Goal: Task Accomplishment & Management: Manage account settings

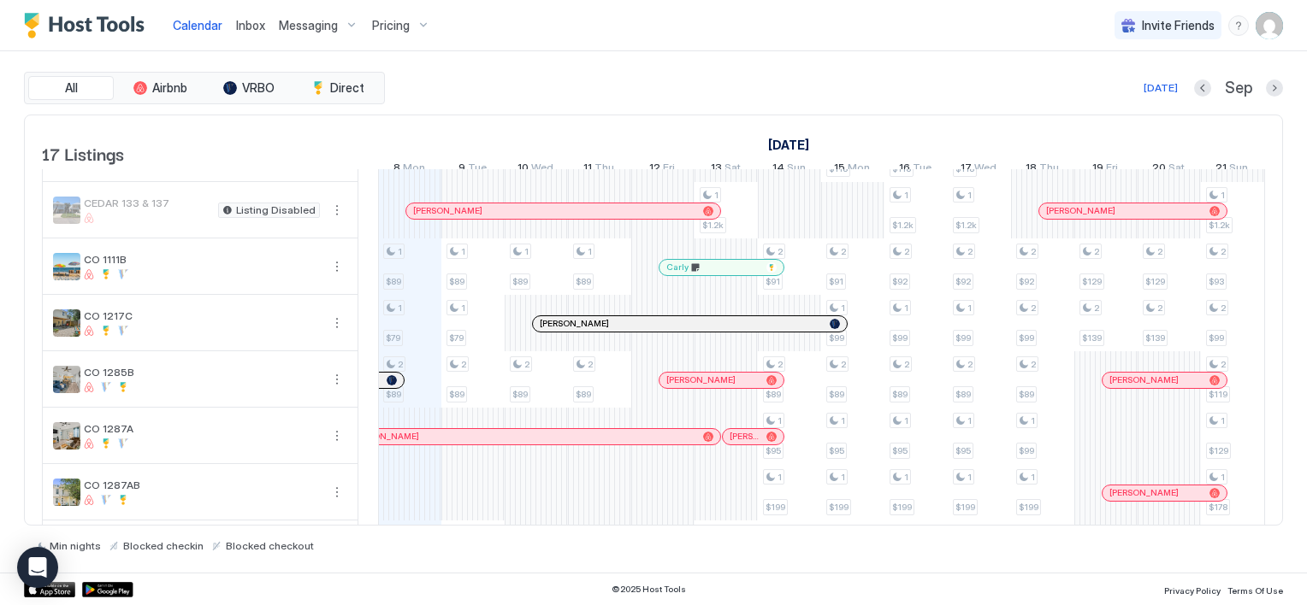
scroll to position [257, 0]
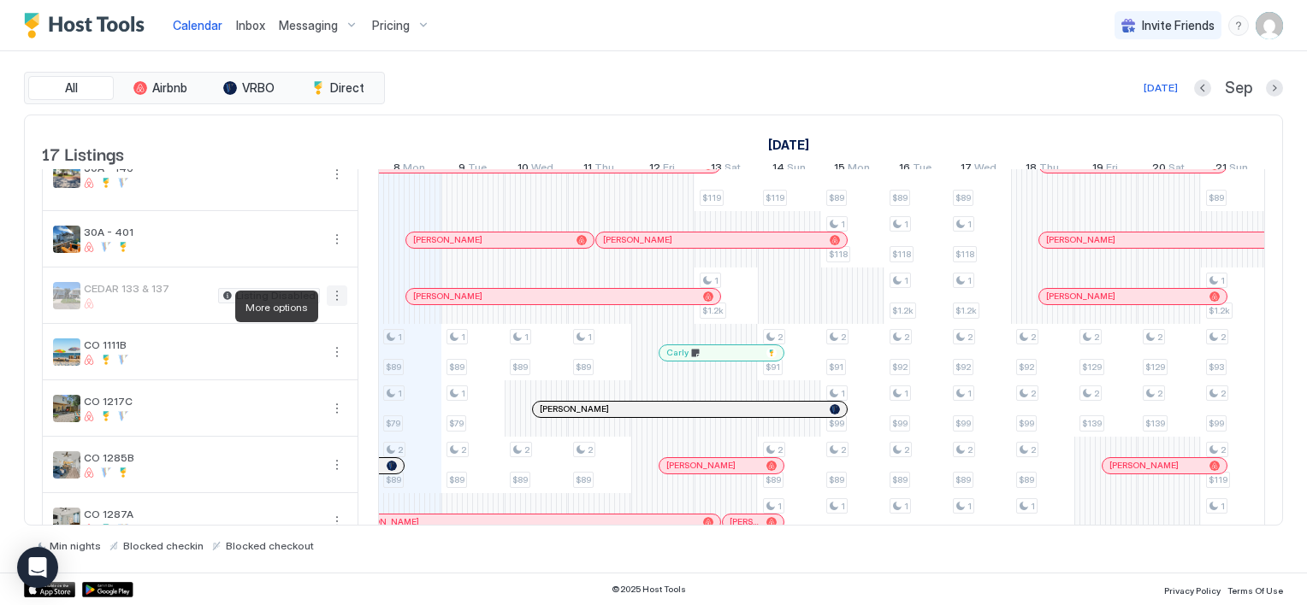
click at [336, 306] on button "More options" at bounding box center [337, 296] width 21 height 21
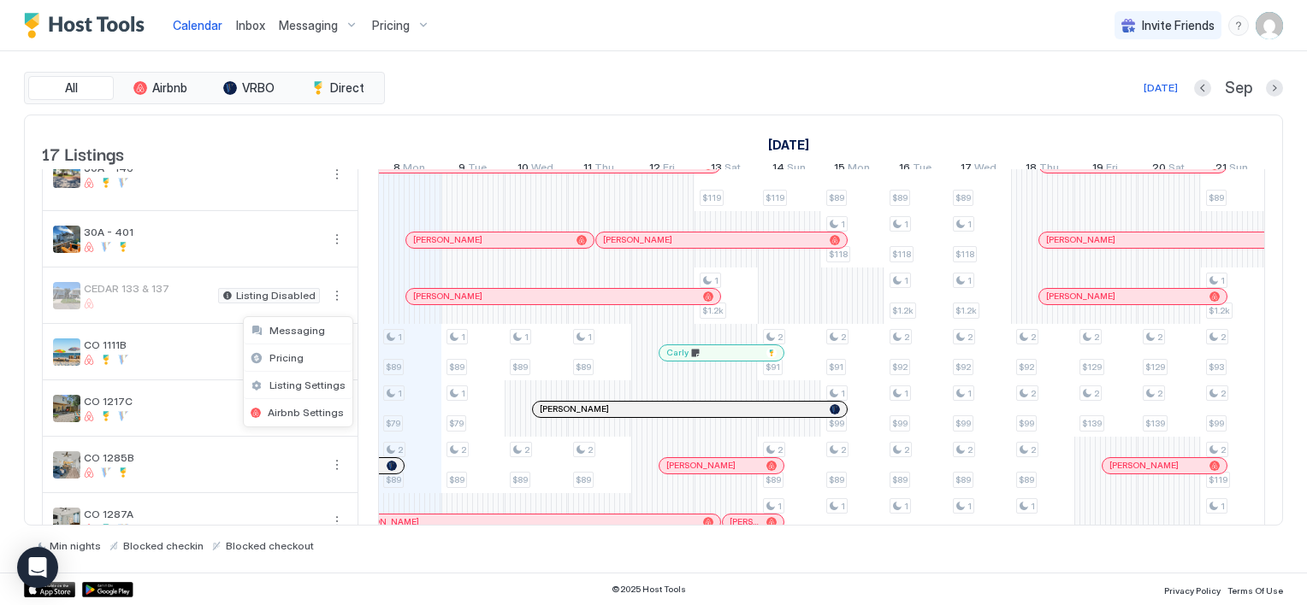
click at [337, 309] on div at bounding box center [653, 302] width 1307 height 605
click at [334, 306] on button "More options" at bounding box center [337, 296] width 21 height 21
click at [339, 306] on div at bounding box center [653, 302] width 1307 height 605
click at [121, 295] on span "CEDAR 133 & 137" at bounding box center [147, 288] width 127 height 13
click at [332, 306] on button "More options" at bounding box center [337, 296] width 21 height 21
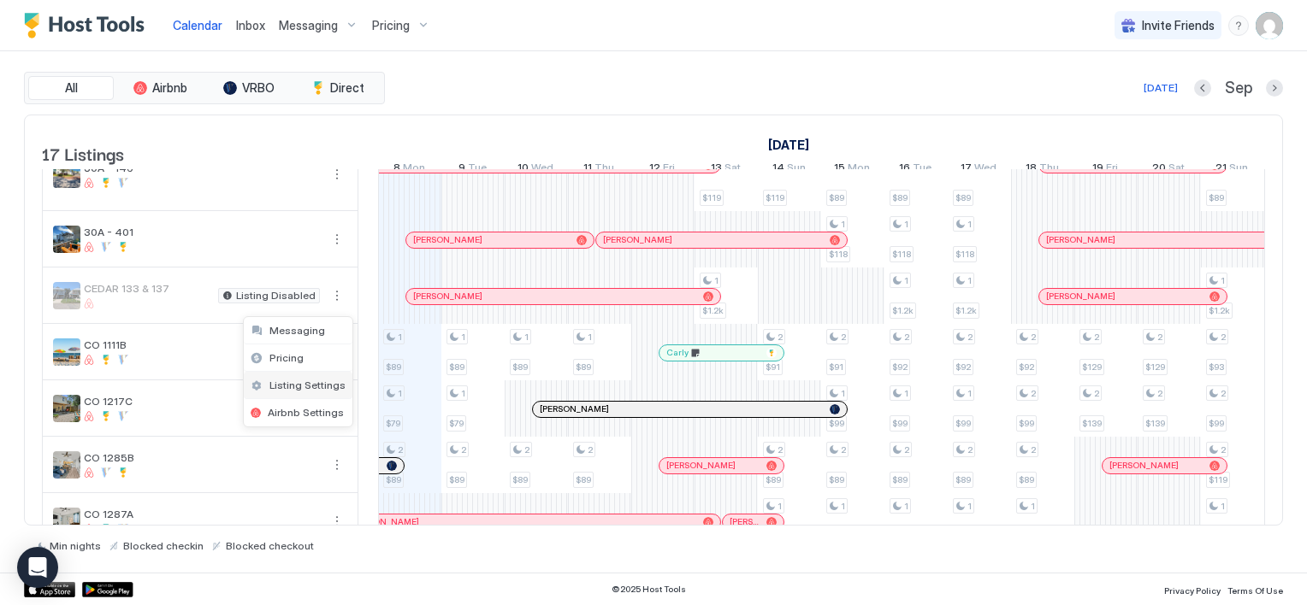
click at [301, 384] on span "Listing Settings" at bounding box center [307, 385] width 76 height 13
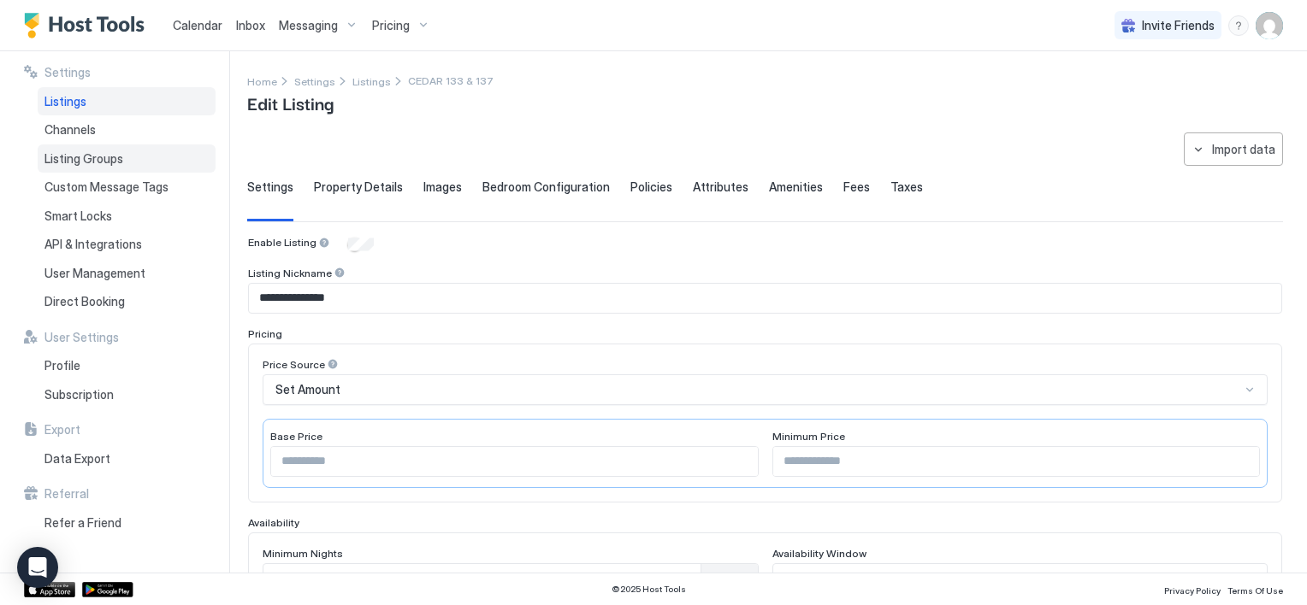
drag, startPoint x: 81, startPoint y: 99, endPoint x: 155, endPoint y: 161, distance: 95.9
click at [81, 99] on span "Listings" at bounding box center [65, 101] width 42 height 15
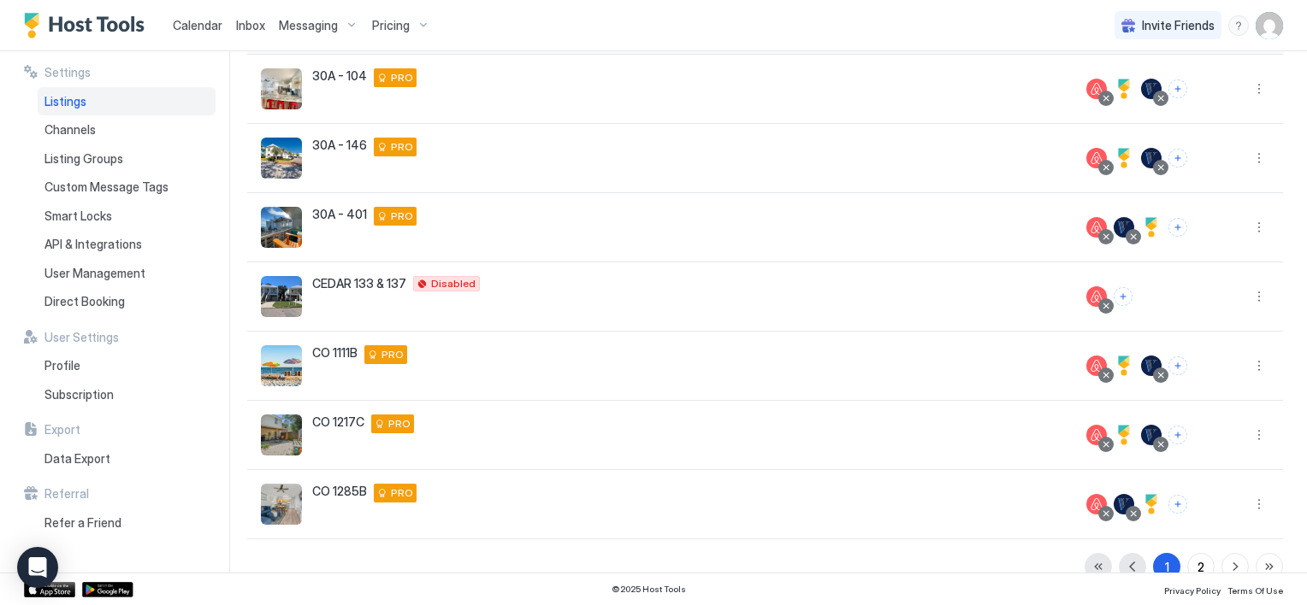
scroll to position [392, 0]
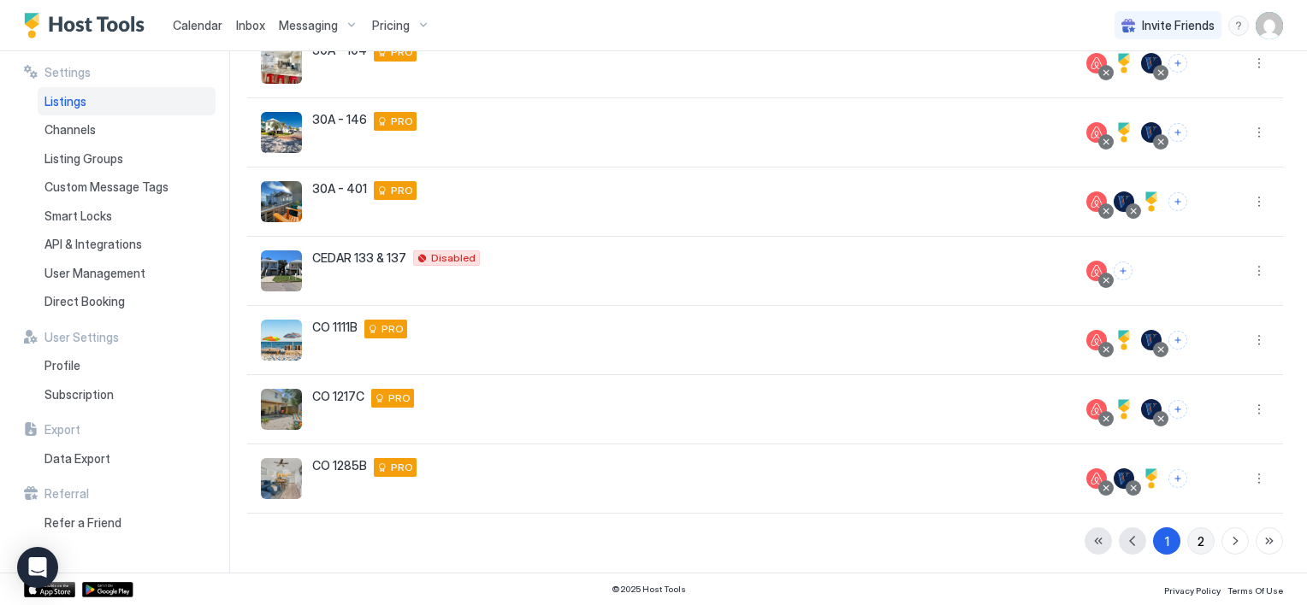
click at [1187, 539] on button "2" at bounding box center [1200, 541] width 27 height 27
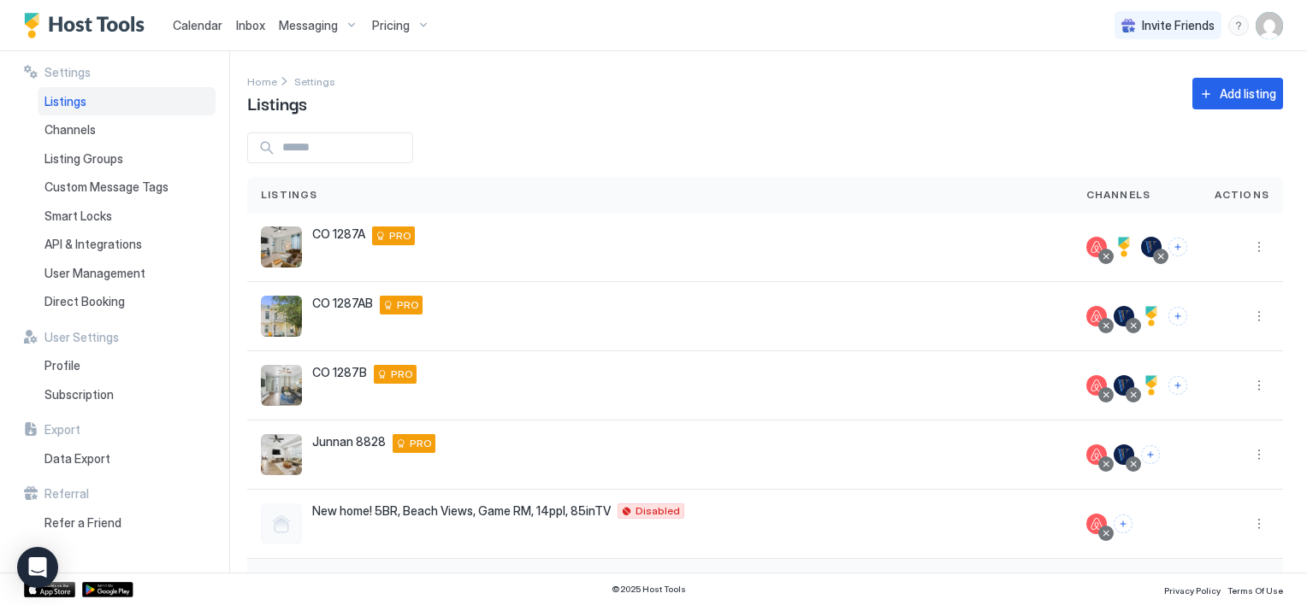
scroll to position [185, 0]
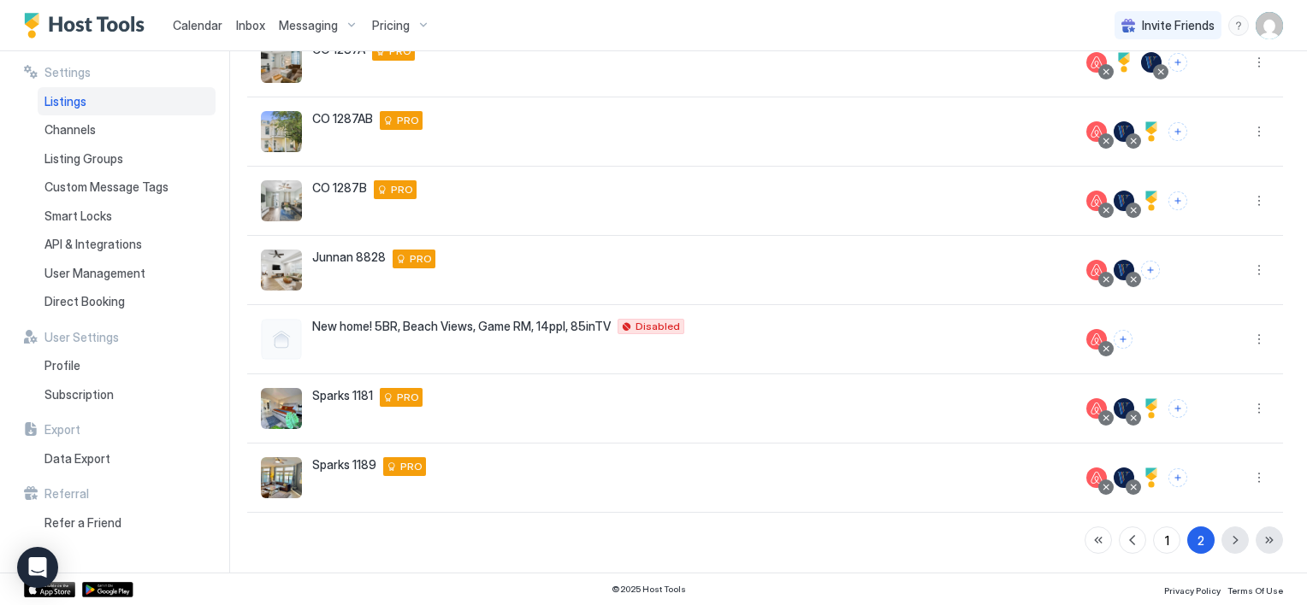
click at [1218, 539] on div "1 2" at bounding box center [1183, 540] width 198 height 27
click at [1165, 540] on div "1" at bounding box center [1167, 541] width 4 height 18
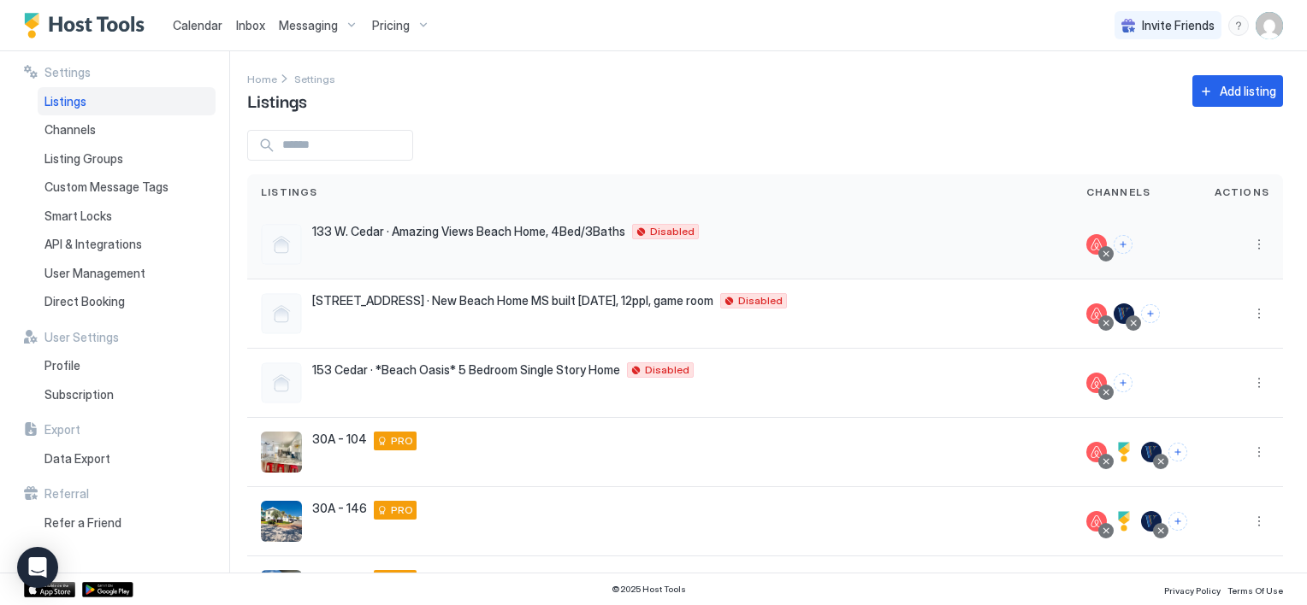
scroll to position [0, 0]
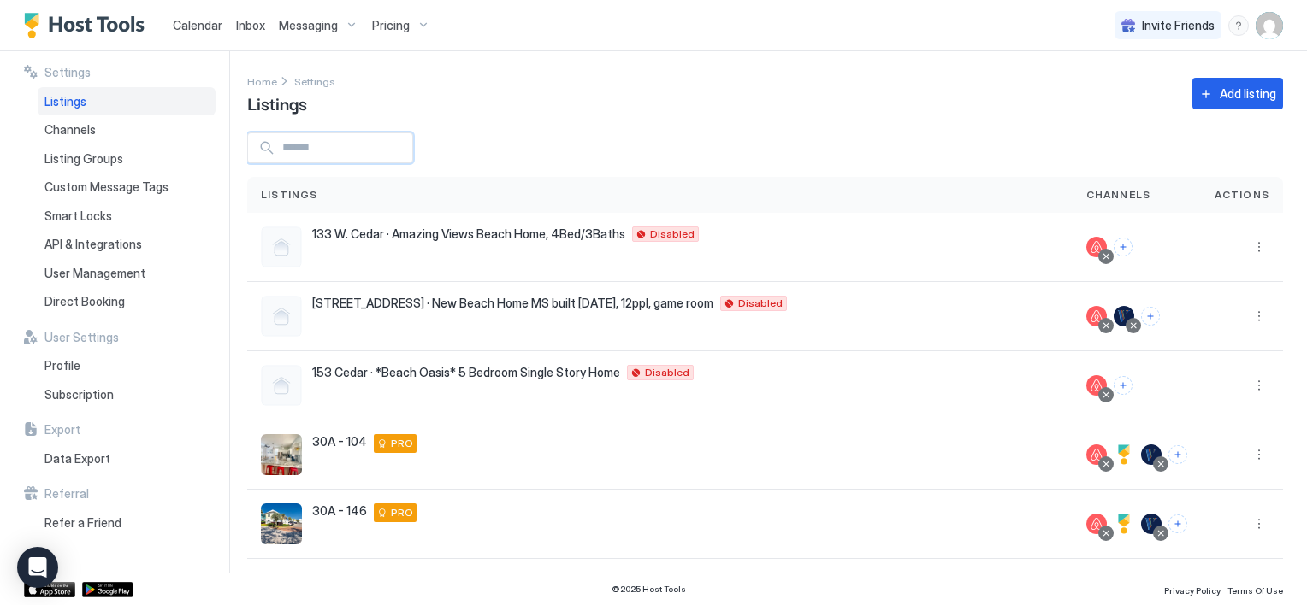
click at [304, 148] on input "Input Field" at bounding box center [343, 147] width 137 height 29
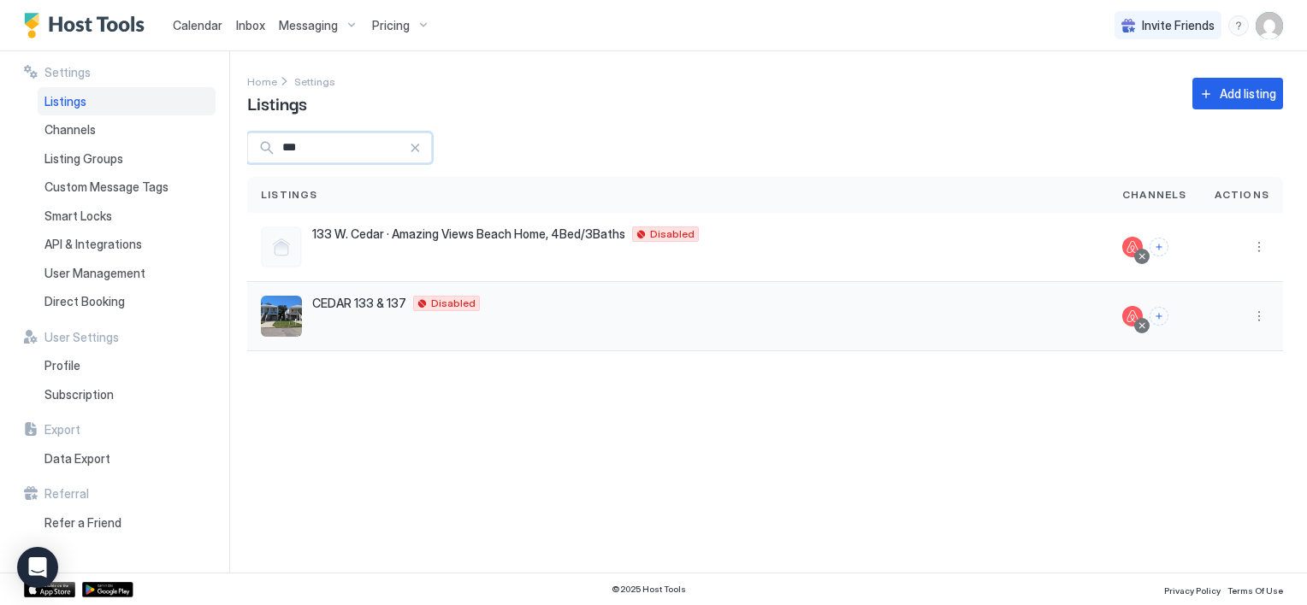
type input "***"
click at [1146, 323] on div at bounding box center [1141, 326] width 9 height 9
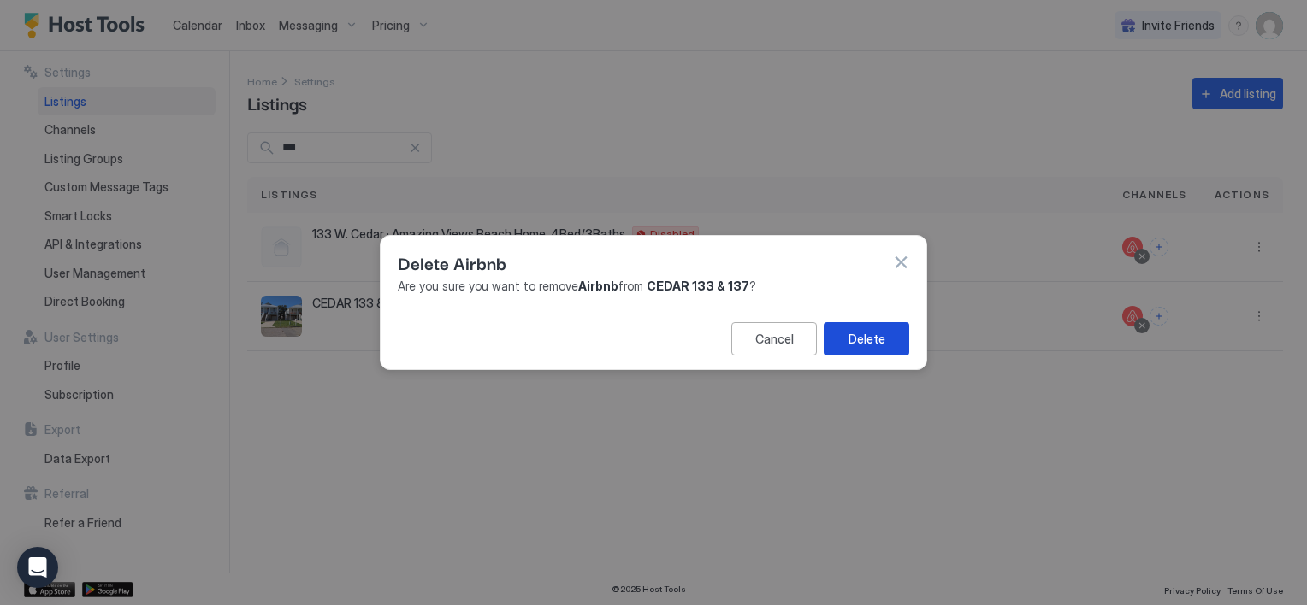
click at [861, 335] on div "Delete" at bounding box center [866, 339] width 37 height 18
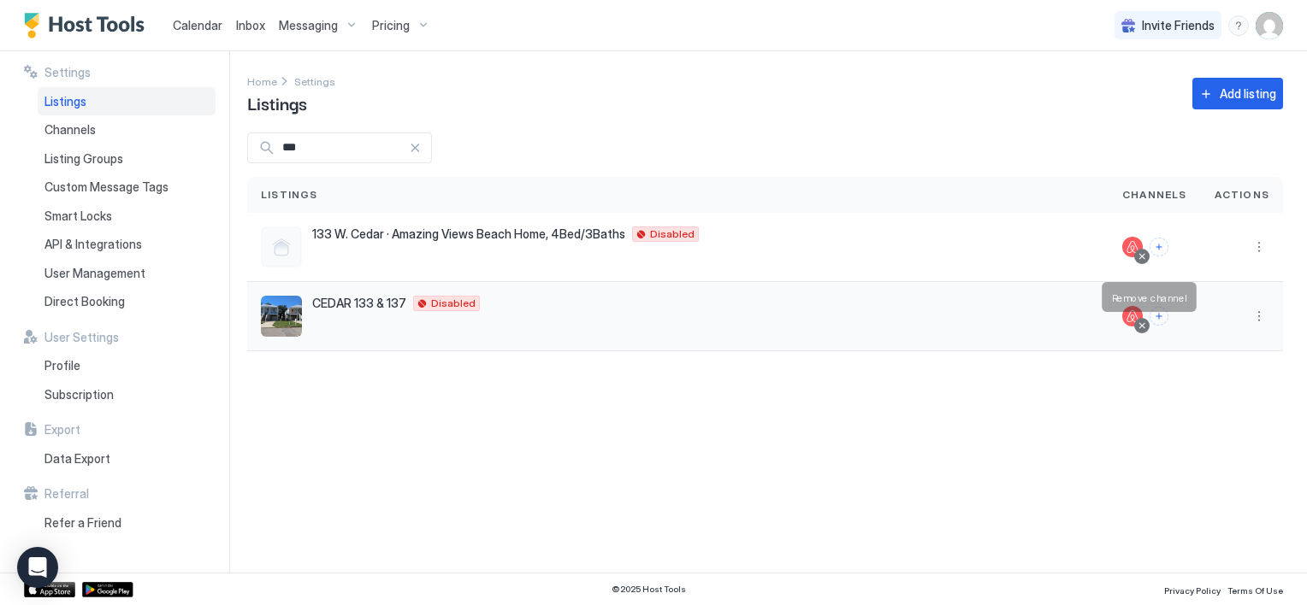
click at [1144, 329] on div at bounding box center [1141, 326] width 9 height 9
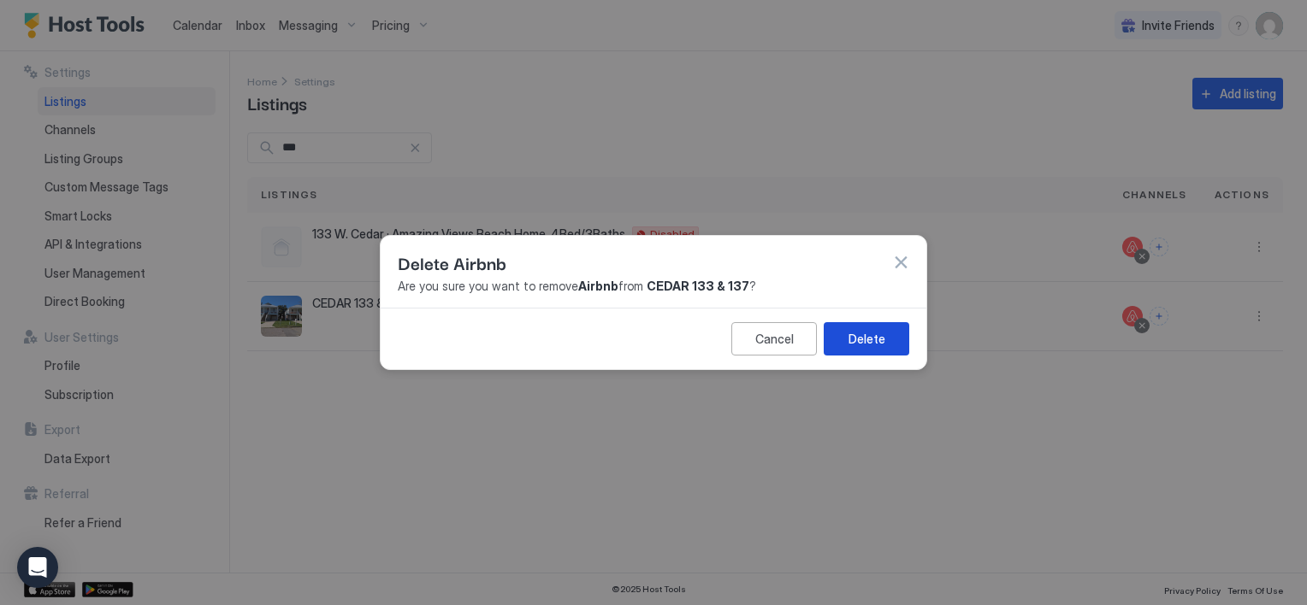
click at [847, 341] on button "Delete" at bounding box center [867, 338] width 86 height 33
click at [902, 266] on button "button" at bounding box center [900, 262] width 17 height 17
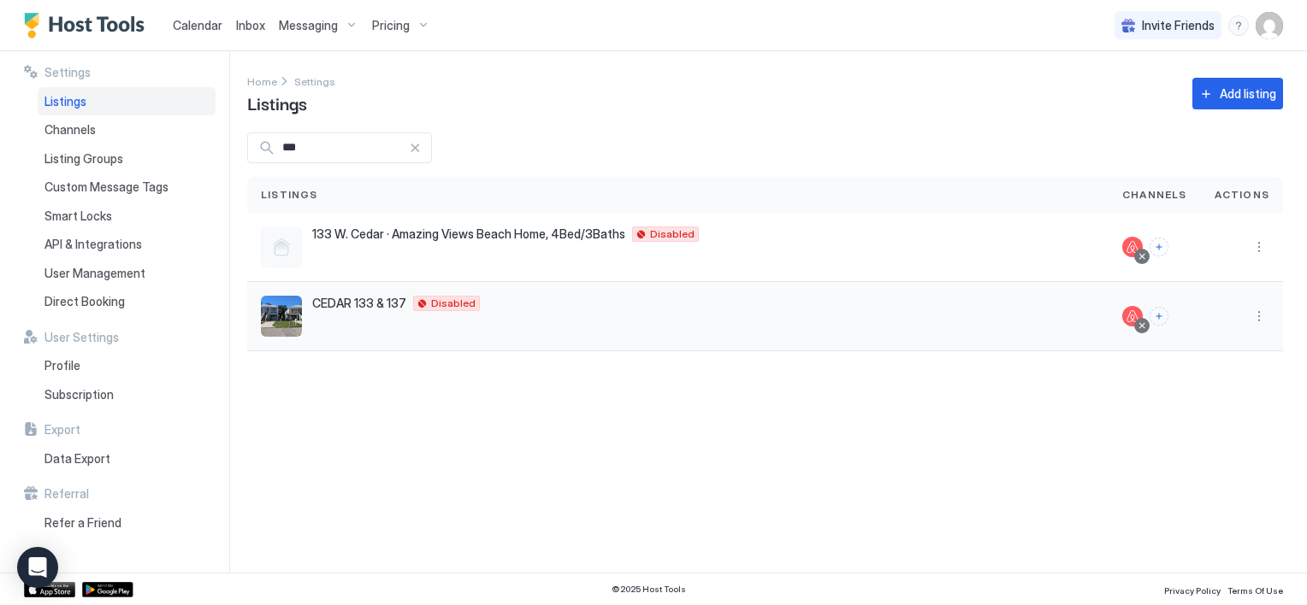
click at [393, 301] on span "CEDAR 133 & 137" at bounding box center [359, 303] width 94 height 15
click at [1157, 320] on button "Connect channels" at bounding box center [1158, 316] width 19 height 19
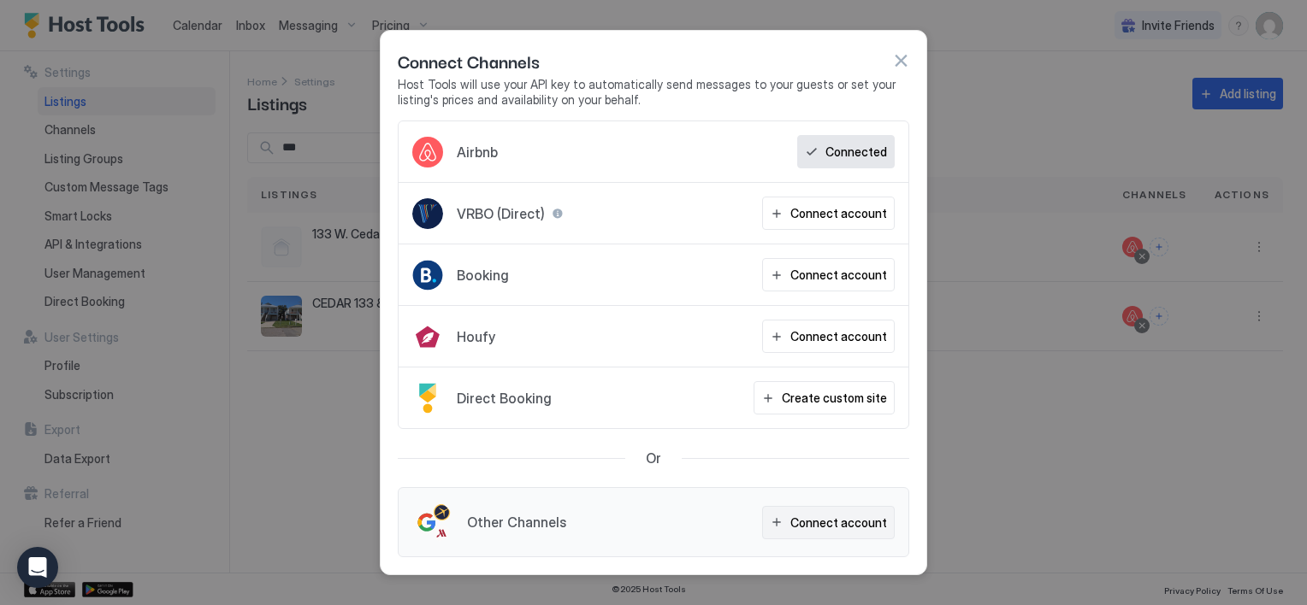
click at [811, 523] on div "Connect account" at bounding box center [838, 523] width 97 height 18
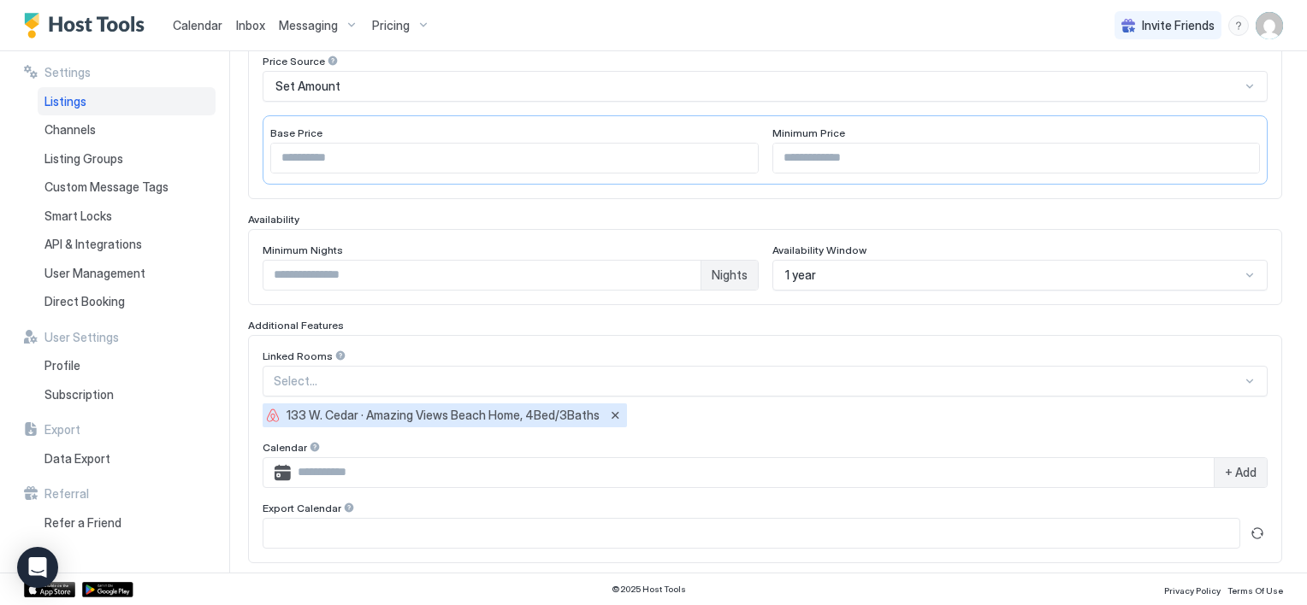
scroll to position [342, 0]
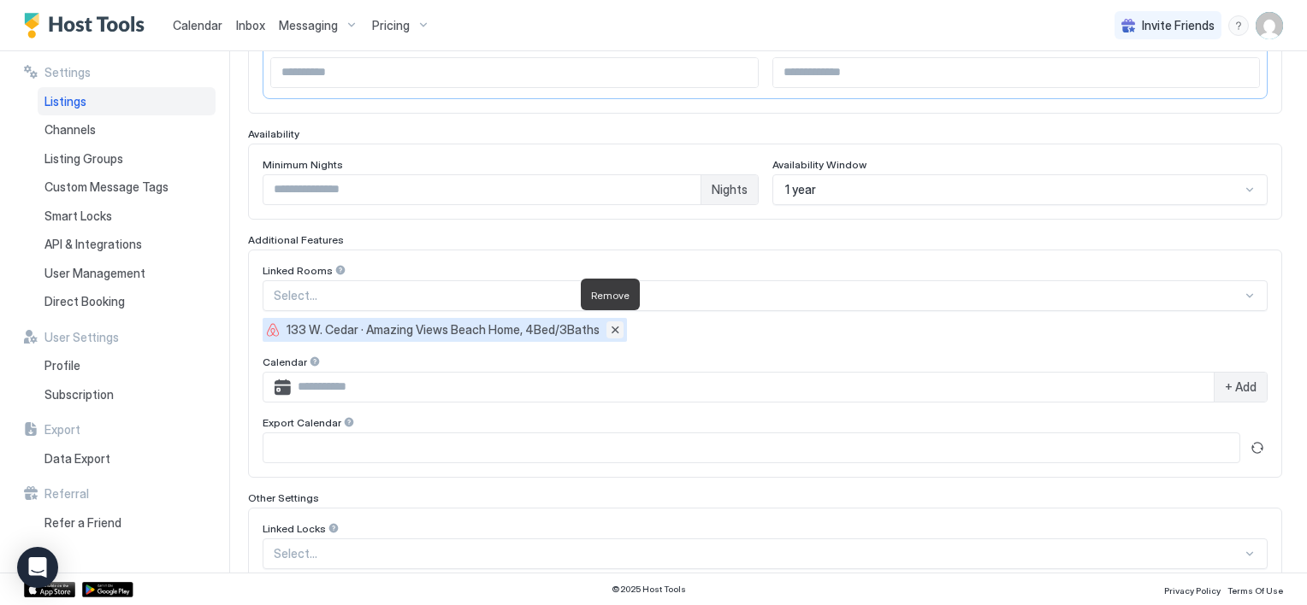
click at [606, 322] on button "Remove" at bounding box center [614, 330] width 17 height 17
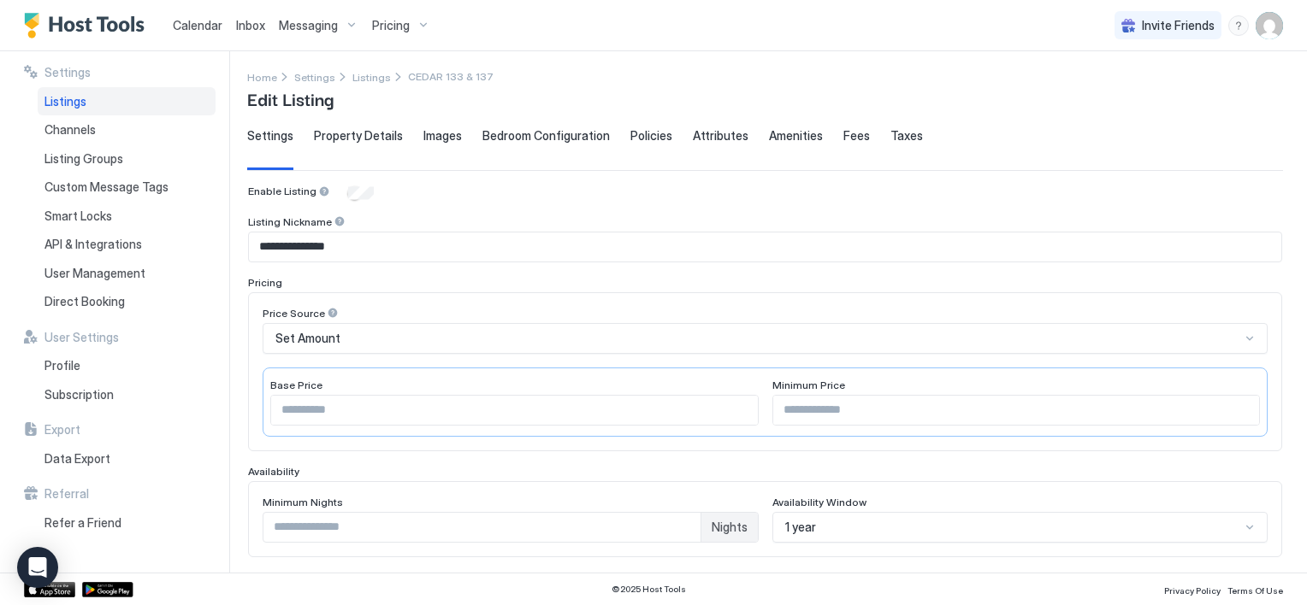
scroll to position [0, 0]
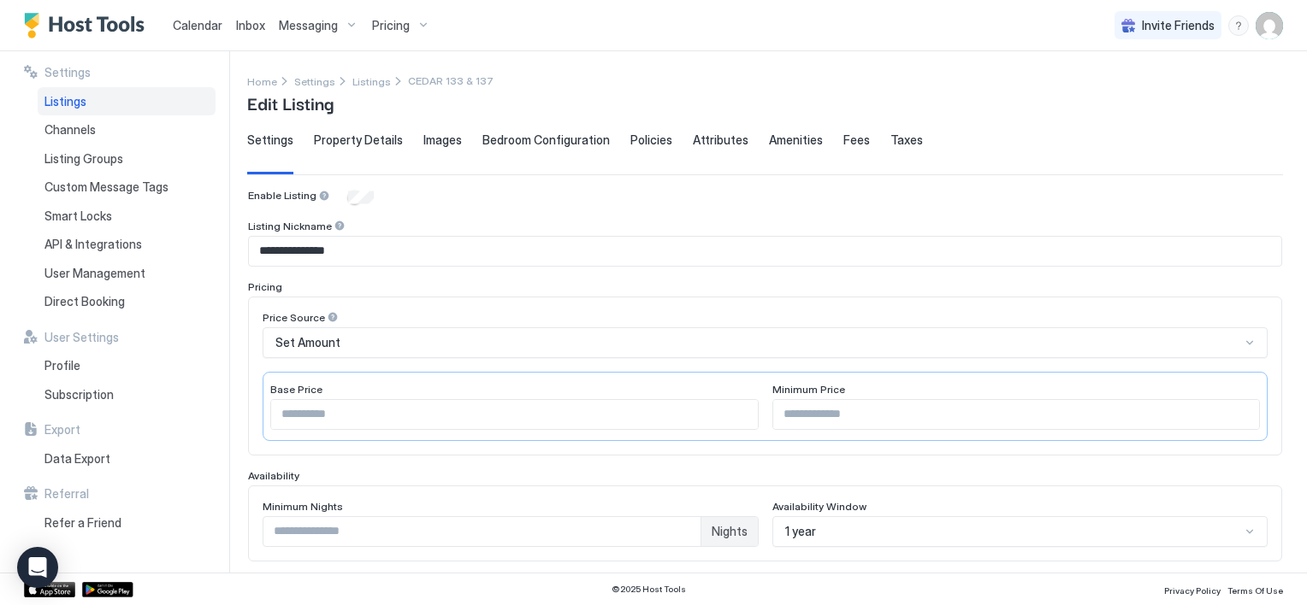
click at [270, 147] on div "Settings" at bounding box center [270, 154] width 46 height 42
click at [82, 103] on span "Listings" at bounding box center [65, 101] width 42 height 15
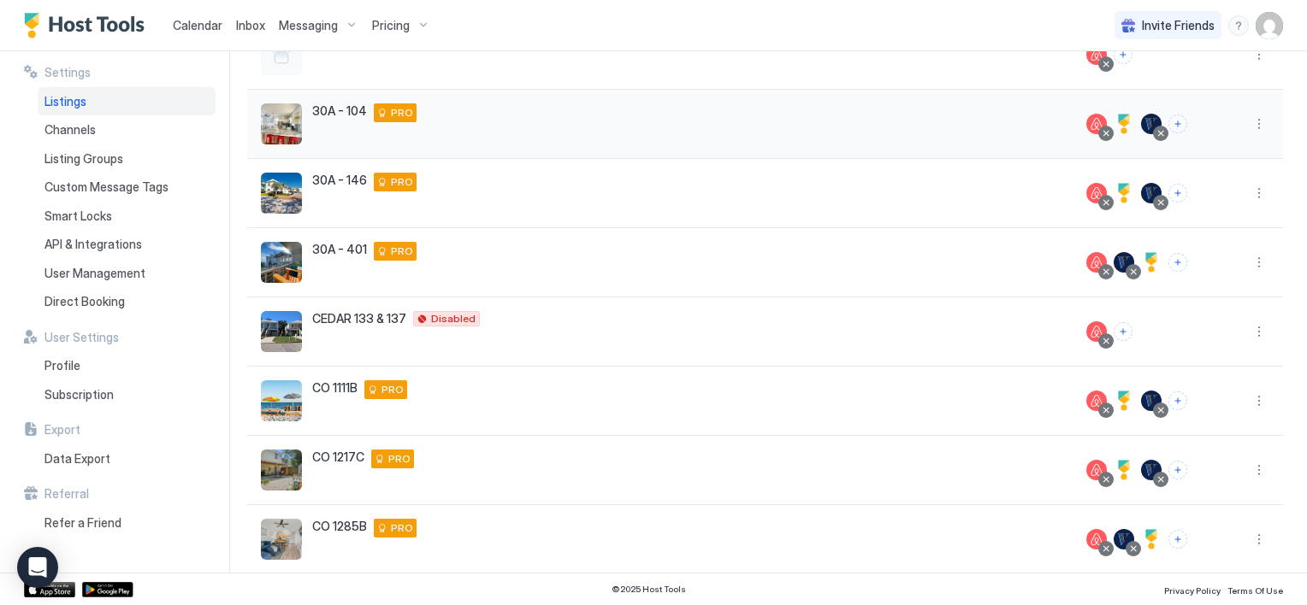
scroll to position [392, 0]
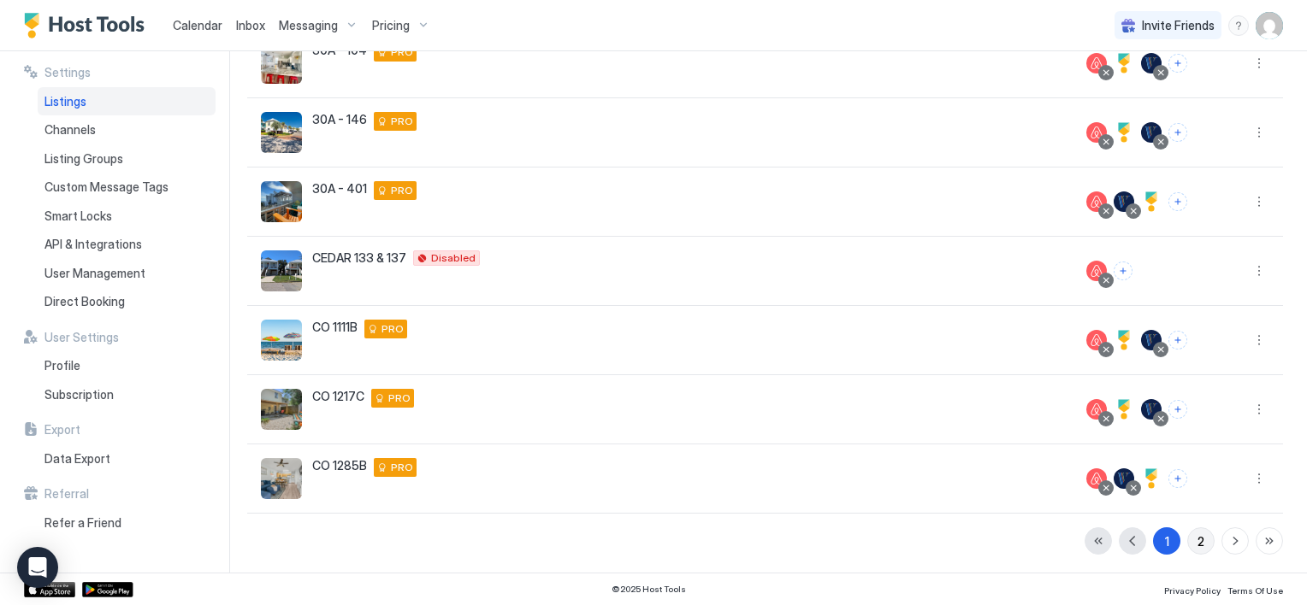
click at [1197, 537] on div "2" at bounding box center [1200, 542] width 7 height 18
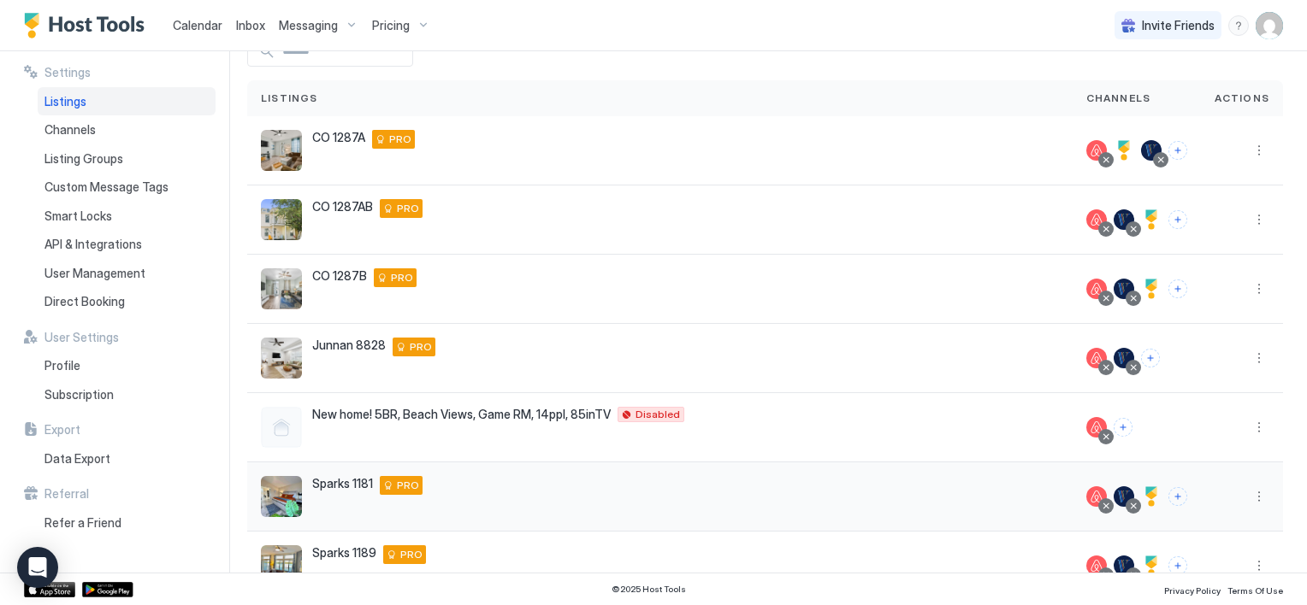
scroll to position [0, 0]
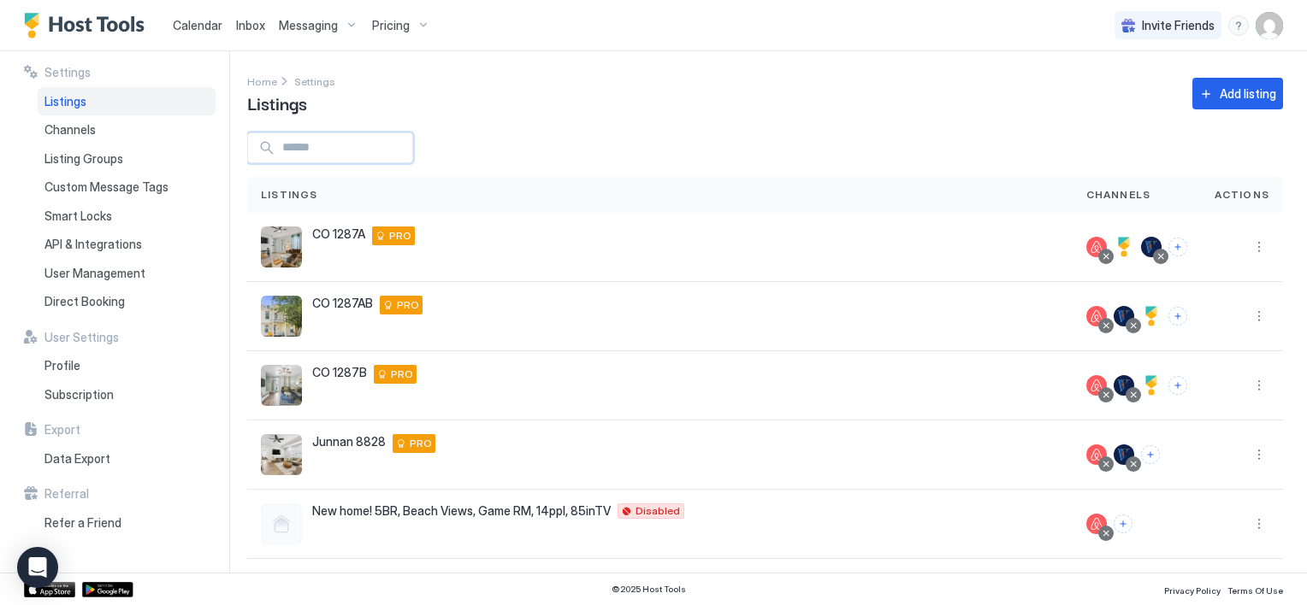
click at [387, 157] on input "Input Field" at bounding box center [343, 147] width 137 height 29
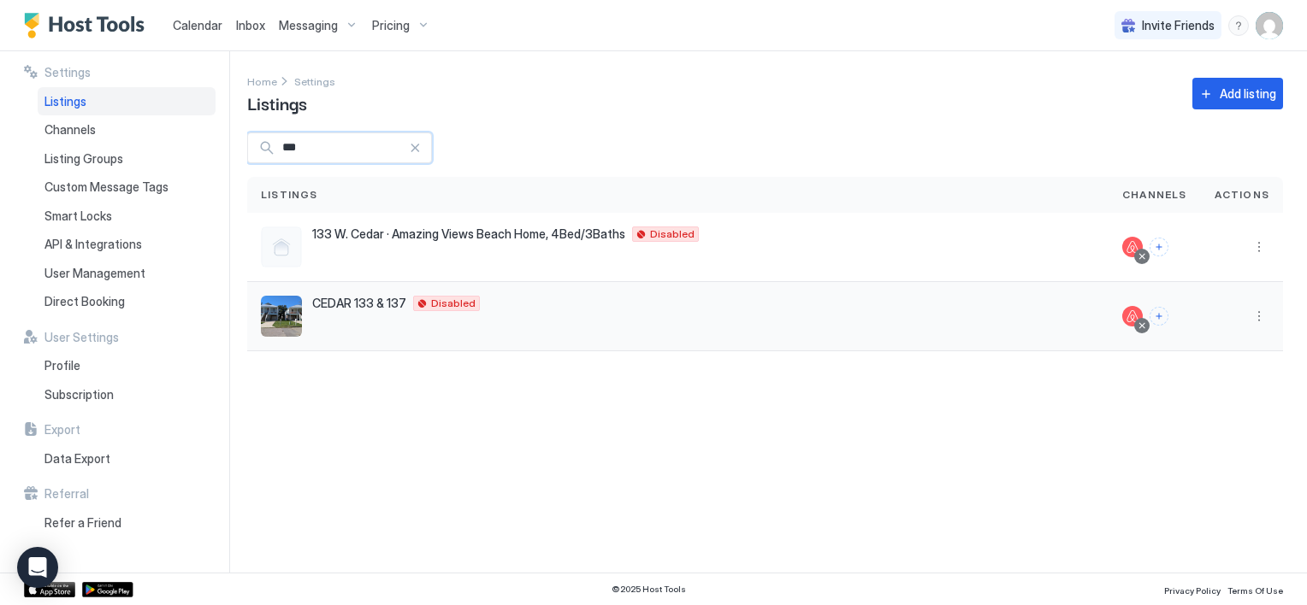
type input "***"
click at [1146, 328] on div at bounding box center [1141, 326] width 9 height 9
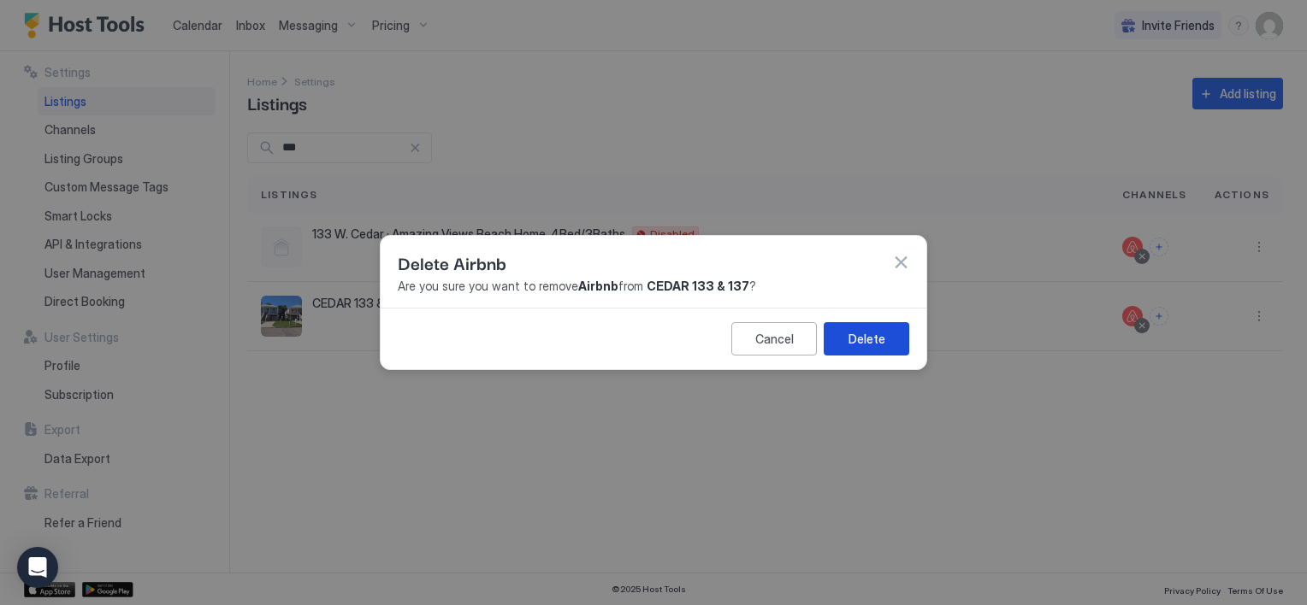
click at [894, 339] on button "Delete" at bounding box center [867, 338] width 86 height 33
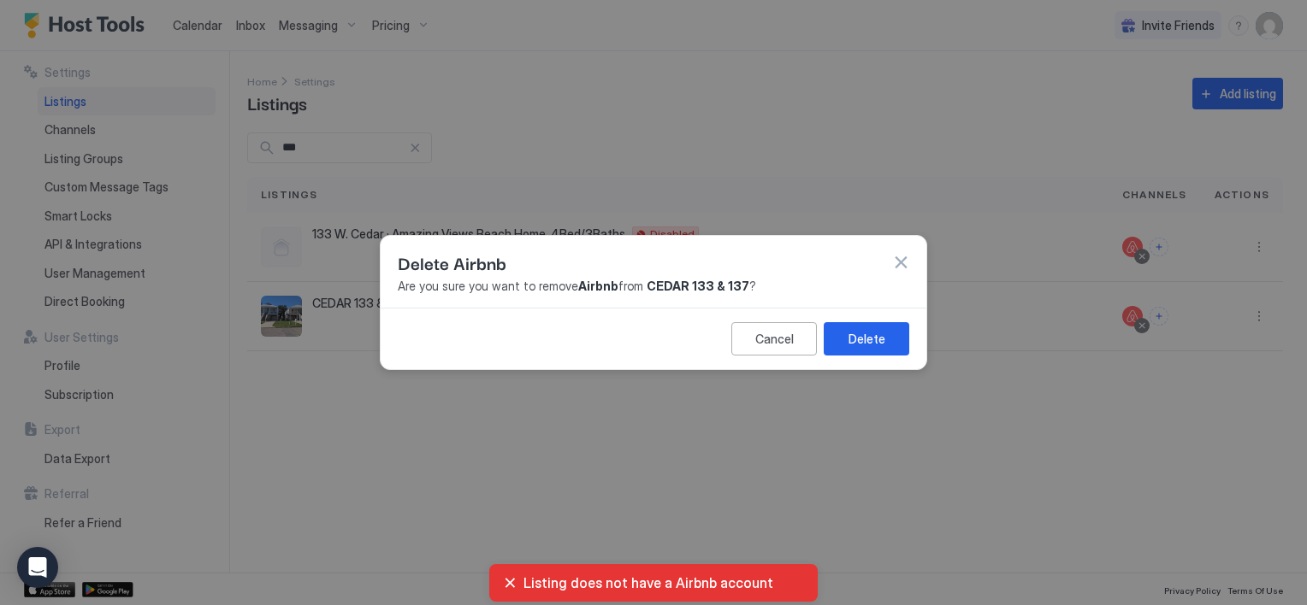
click at [900, 258] on button "button" at bounding box center [900, 262] width 17 height 17
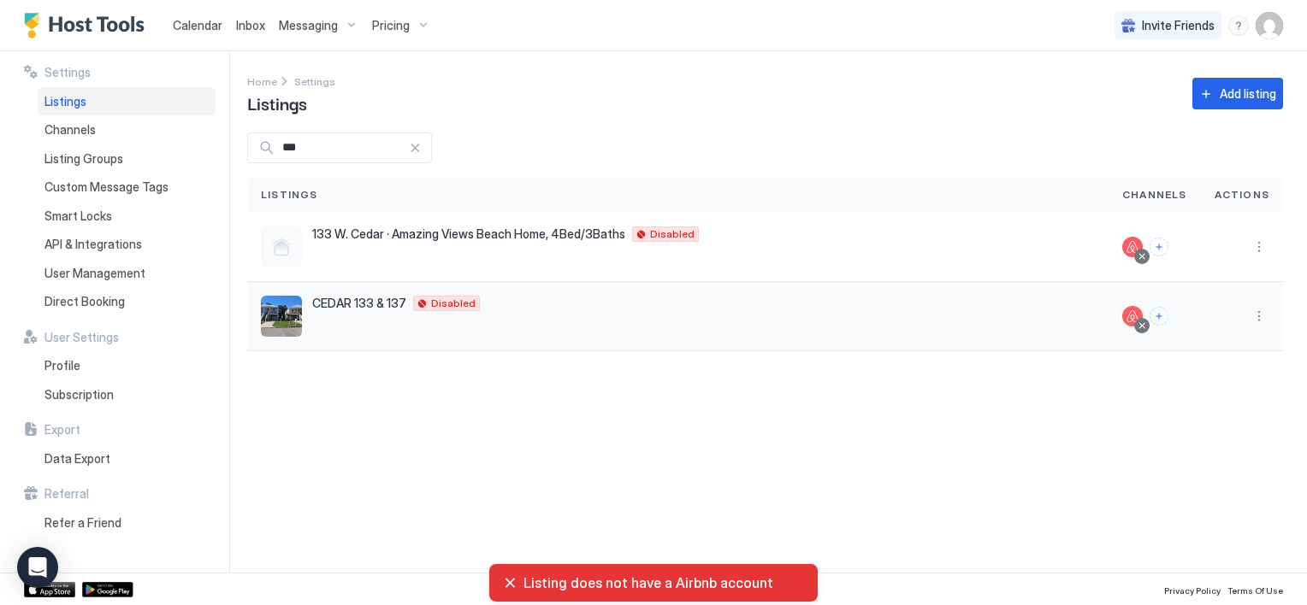
click at [393, 308] on span "CEDAR 133 & 137" at bounding box center [359, 303] width 94 height 15
click at [1133, 316] on div at bounding box center [1132, 316] width 21 height 21
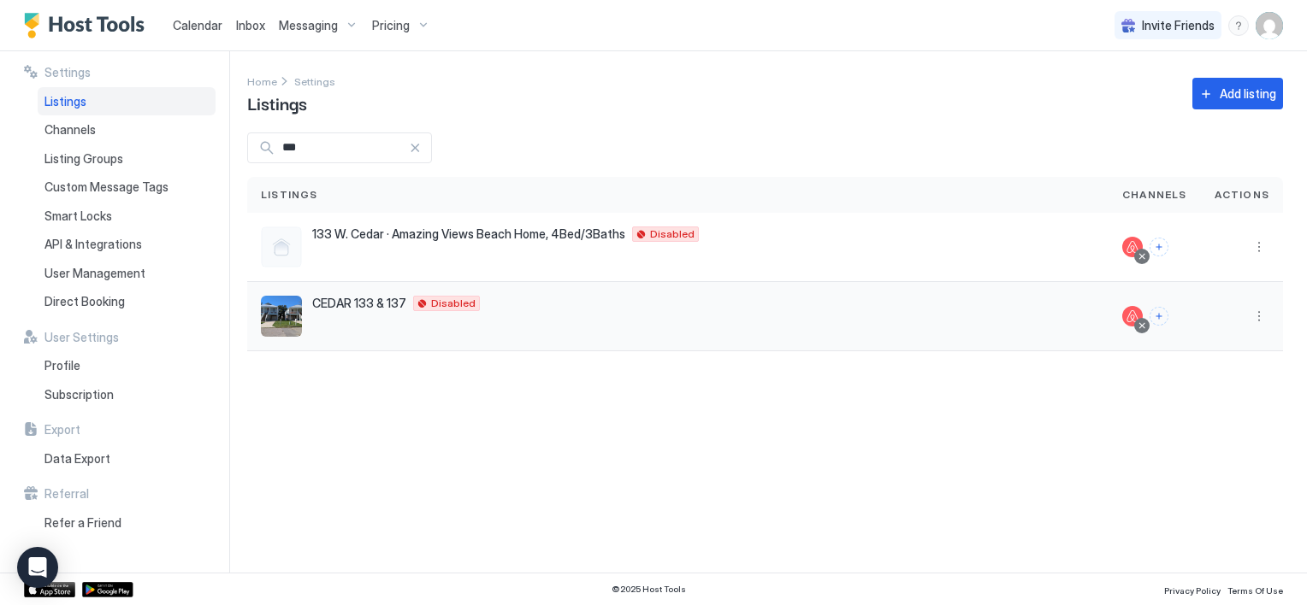
drag, startPoint x: 1133, startPoint y: 316, endPoint x: 1264, endPoint y: 319, distance: 130.9
click at [1264, 319] on button "More options" at bounding box center [1259, 316] width 21 height 21
click at [1183, 476] on span "Delete" at bounding box center [1198, 476] width 32 height 13
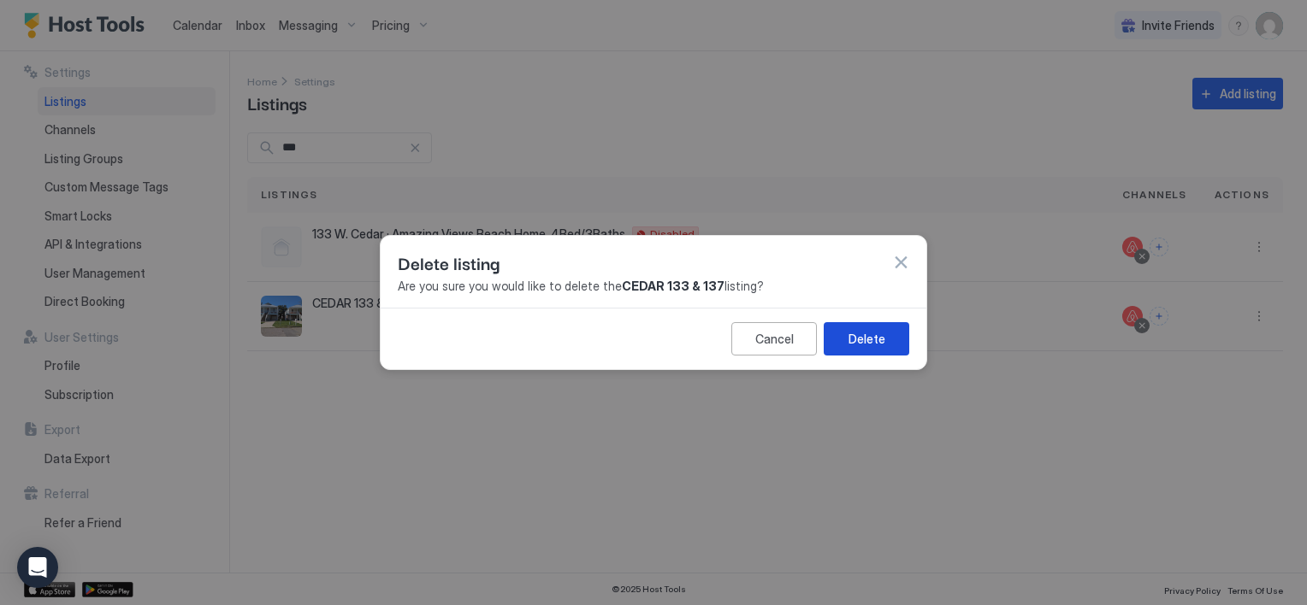
click at [896, 349] on button "Delete" at bounding box center [867, 338] width 86 height 33
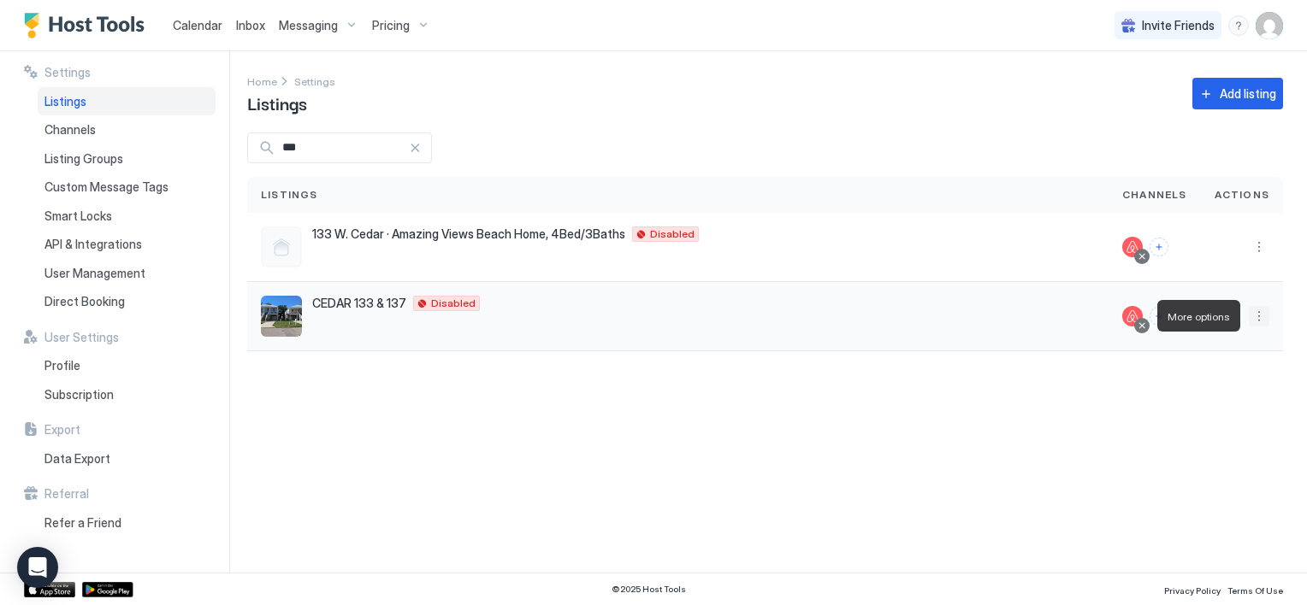
click at [1256, 316] on button "More options" at bounding box center [1259, 316] width 21 height 21
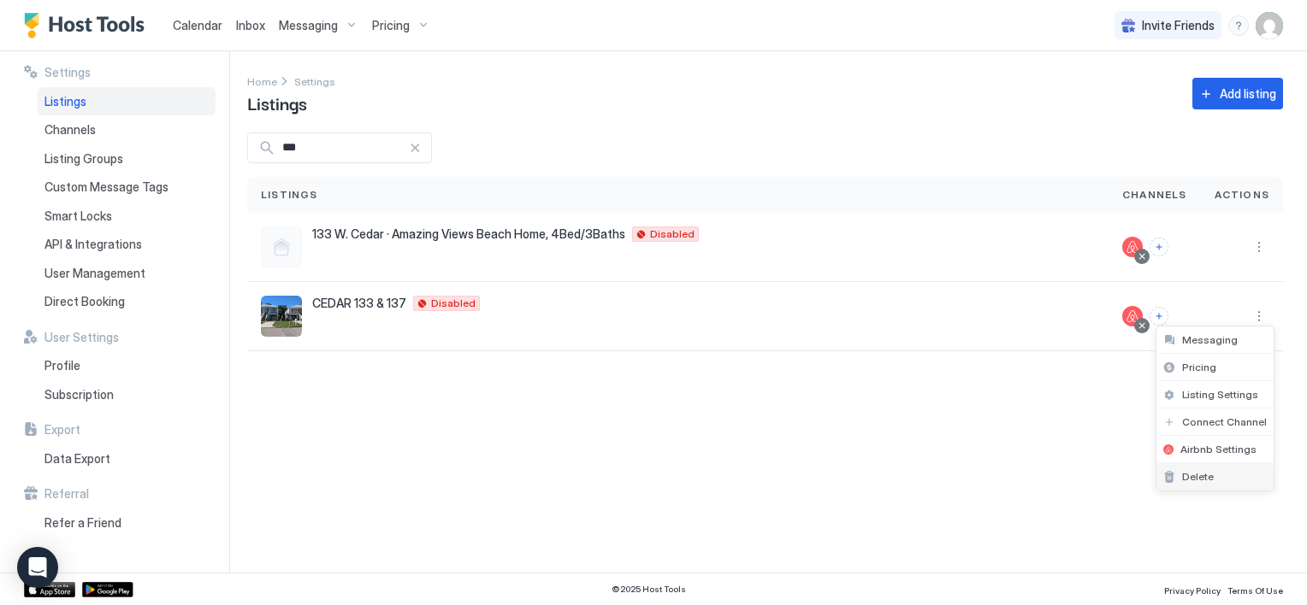
click at [1182, 470] on span "Delete" at bounding box center [1198, 476] width 32 height 13
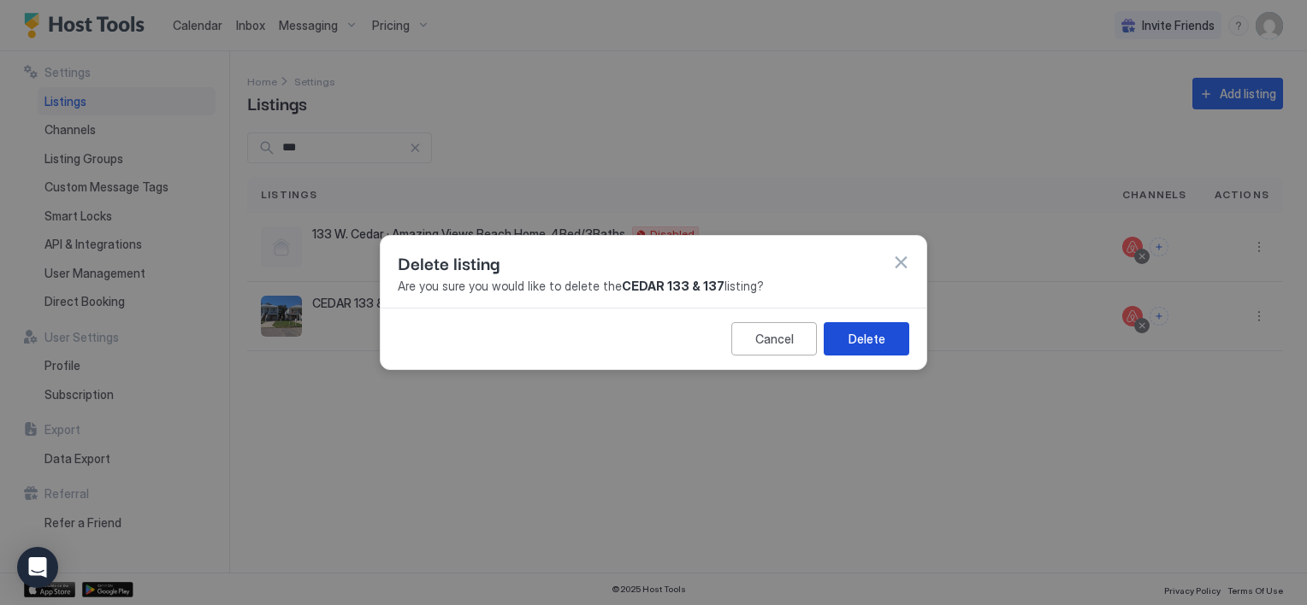
click at [877, 333] on div "Delete" at bounding box center [866, 339] width 37 height 18
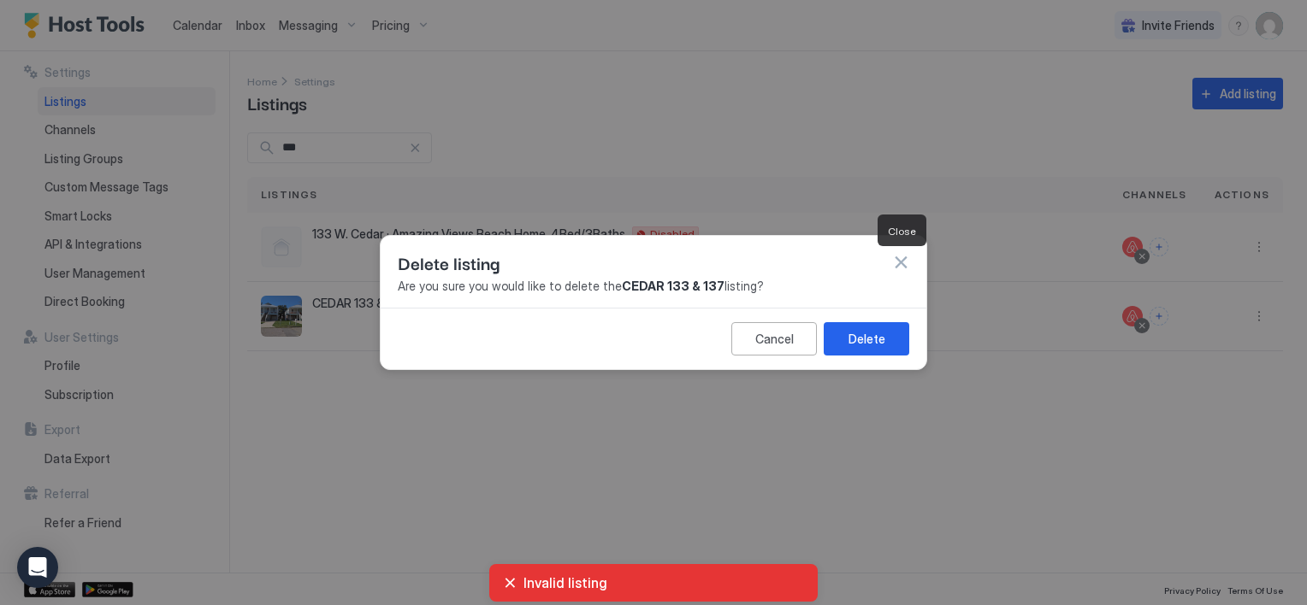
click at [894, 259] on button "button" at bounding box center [900, 262] width 17 height 17
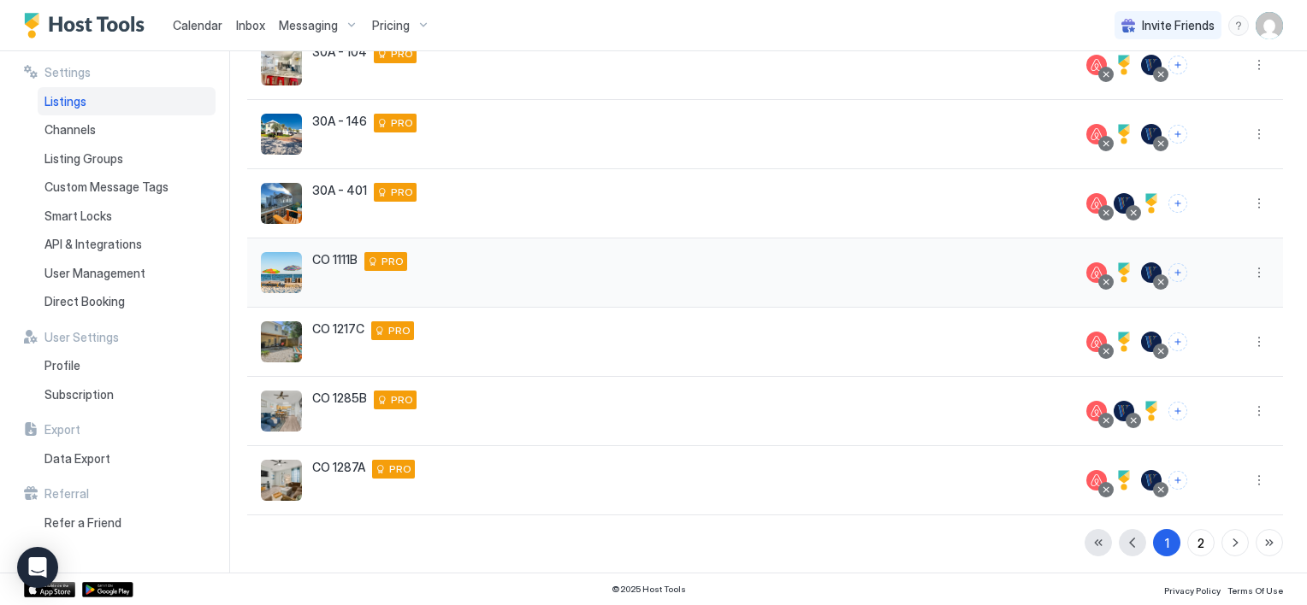
scroll to position [392, 0]
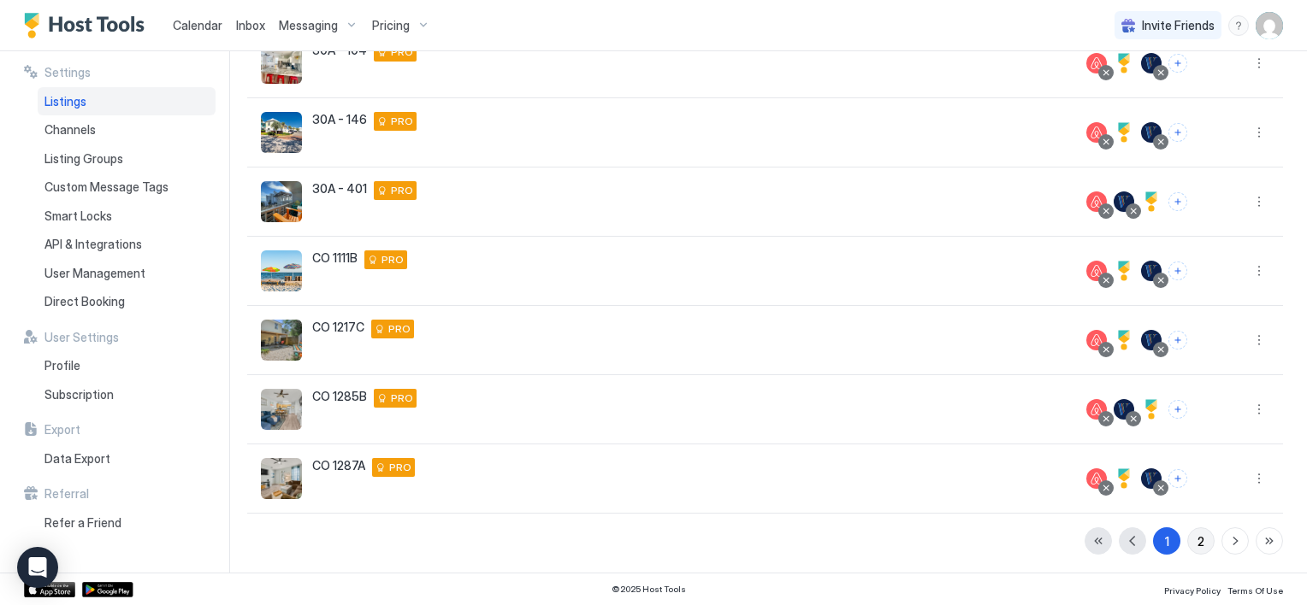
click at [1187, 537] on button "2" at bounding box center [1200, 541] width 27 height 27
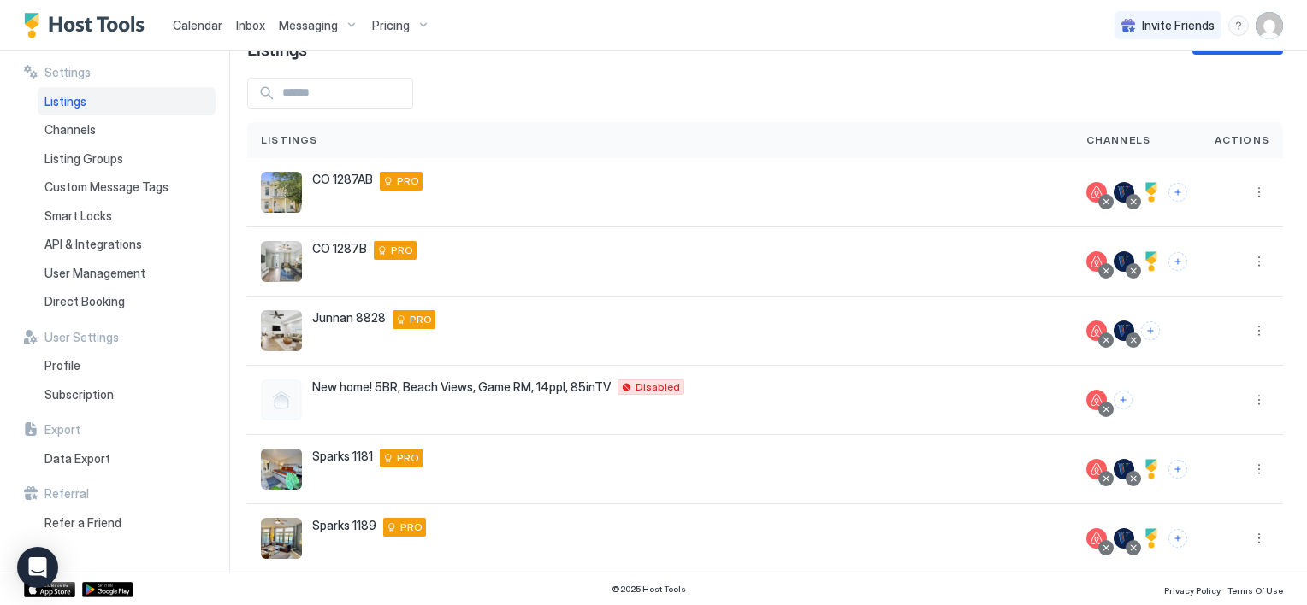
scroll to position [0, 0]
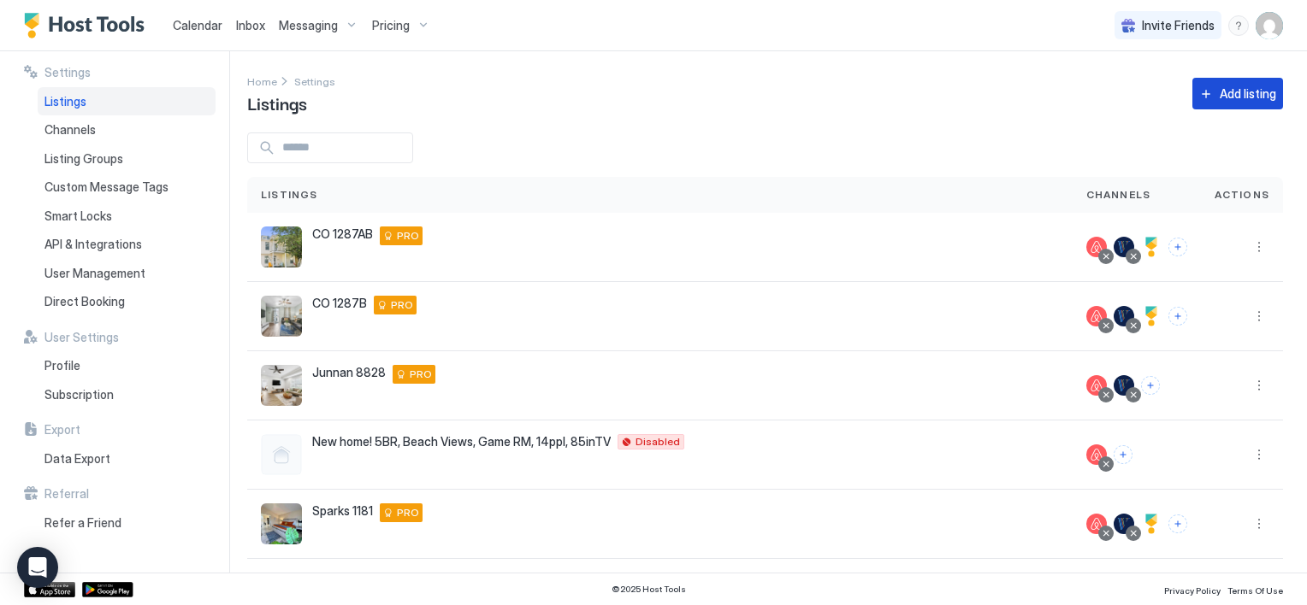
click at [1204, 105] on button "Add listing" at bounding box center [1237, 94] width 91 height 32
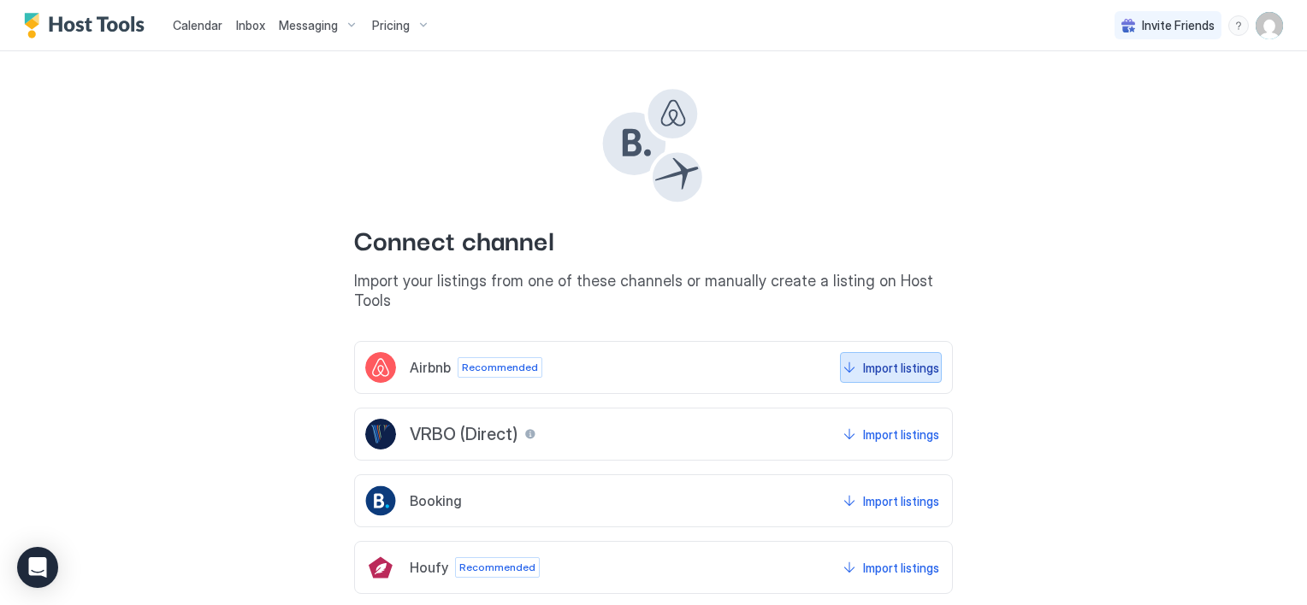
click at [879, 359] on div "Import listings" at bounding box center [901, 368] width 76 height 18
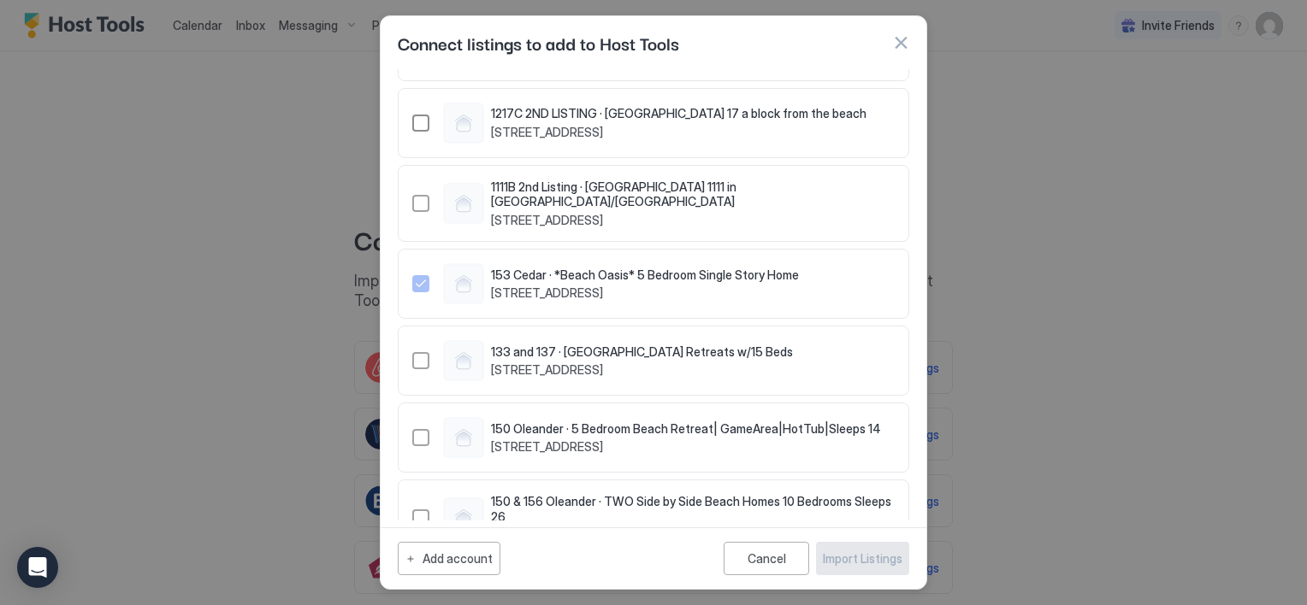
scroll to position [1776, 0]
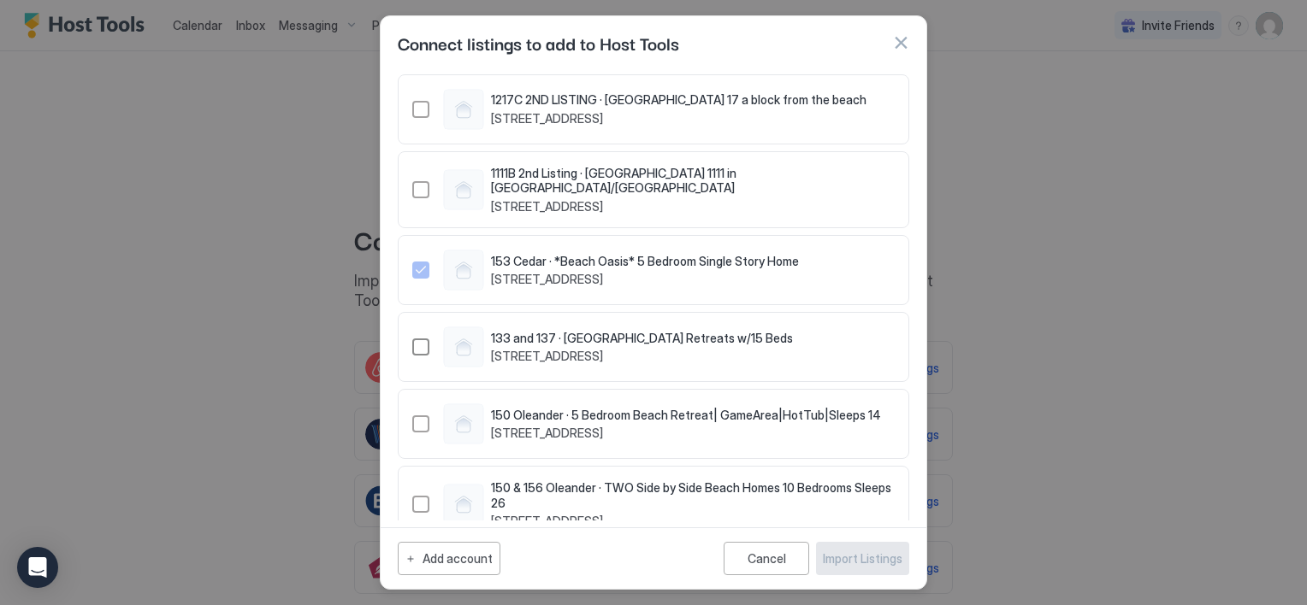
click at [416, 339] on div "1287697436693648123" at bounding box center [420, 347] width 17 height 17
click at [870, 559] on div "Import Listings" at bounding box center [863, 559] width 80 height 18
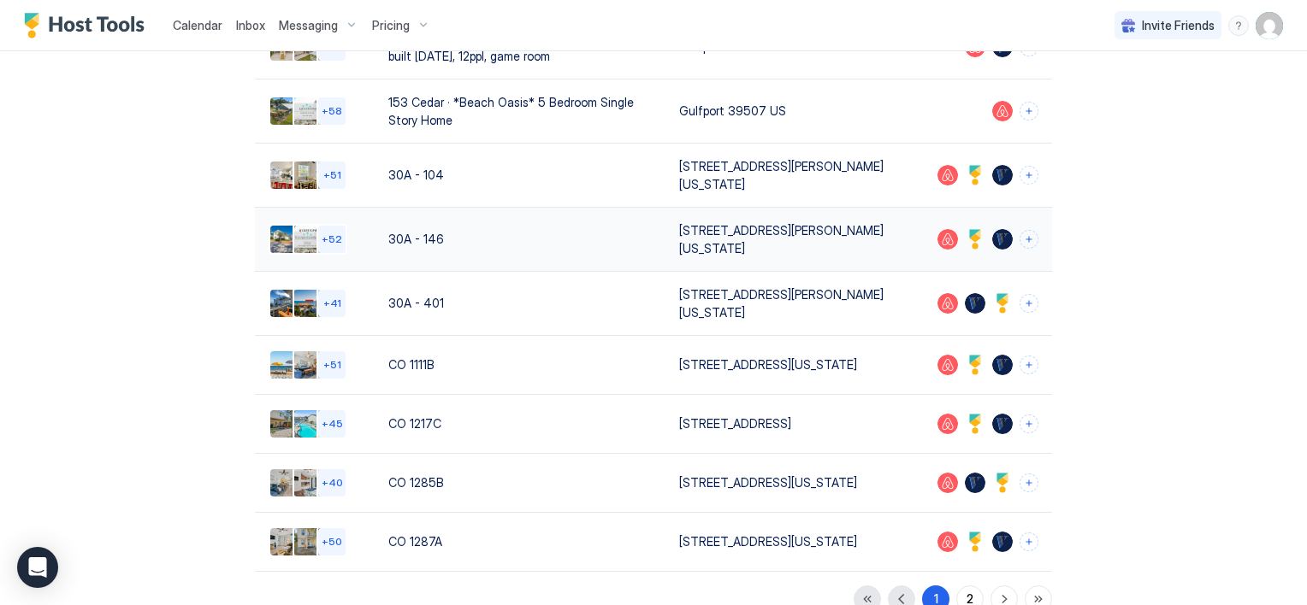
scroll to position [342, 0]
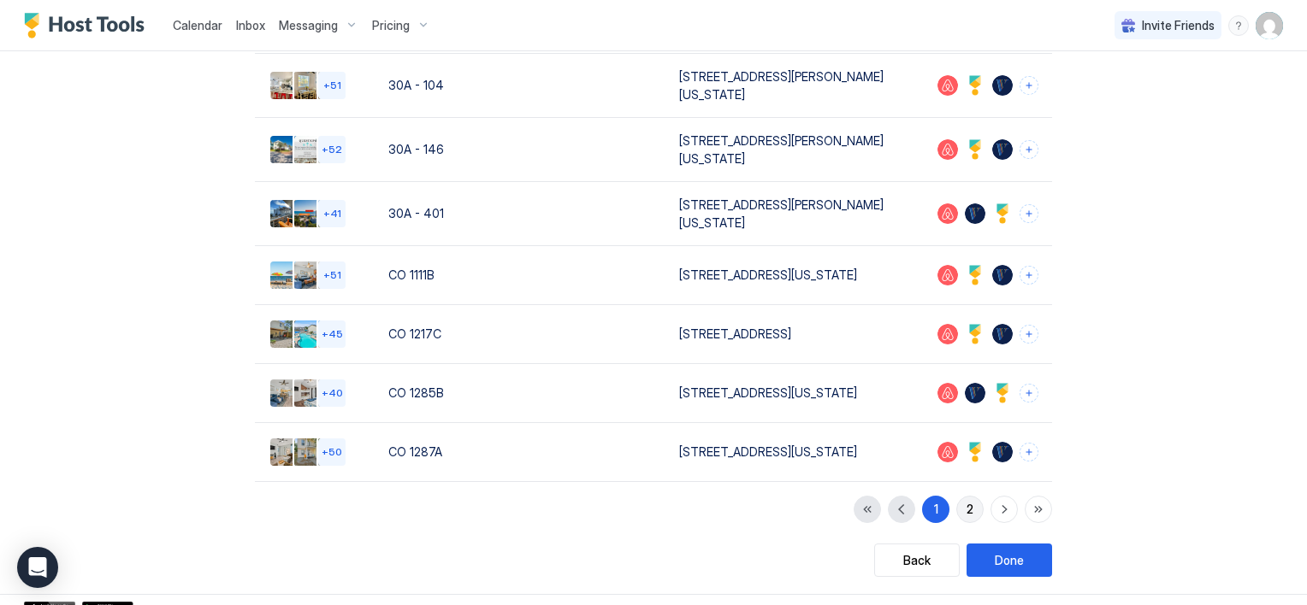
click at [968, 523] on button "2" at bounding box center [969, 509] width 27 height 27
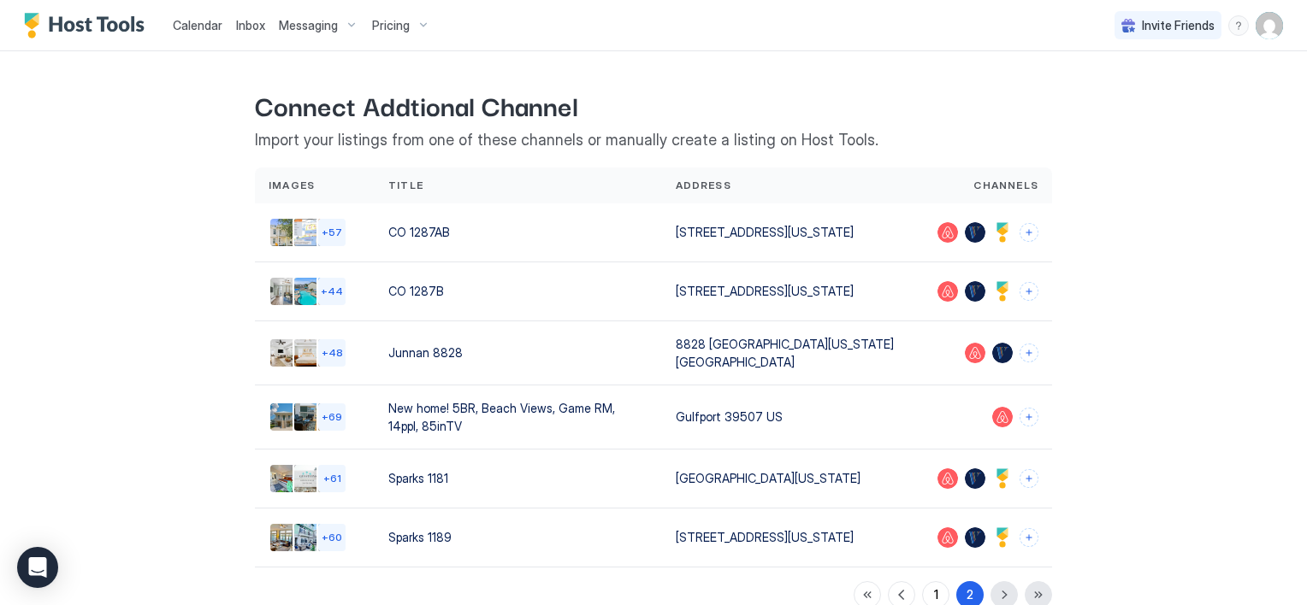
scroll to position [118, 0]
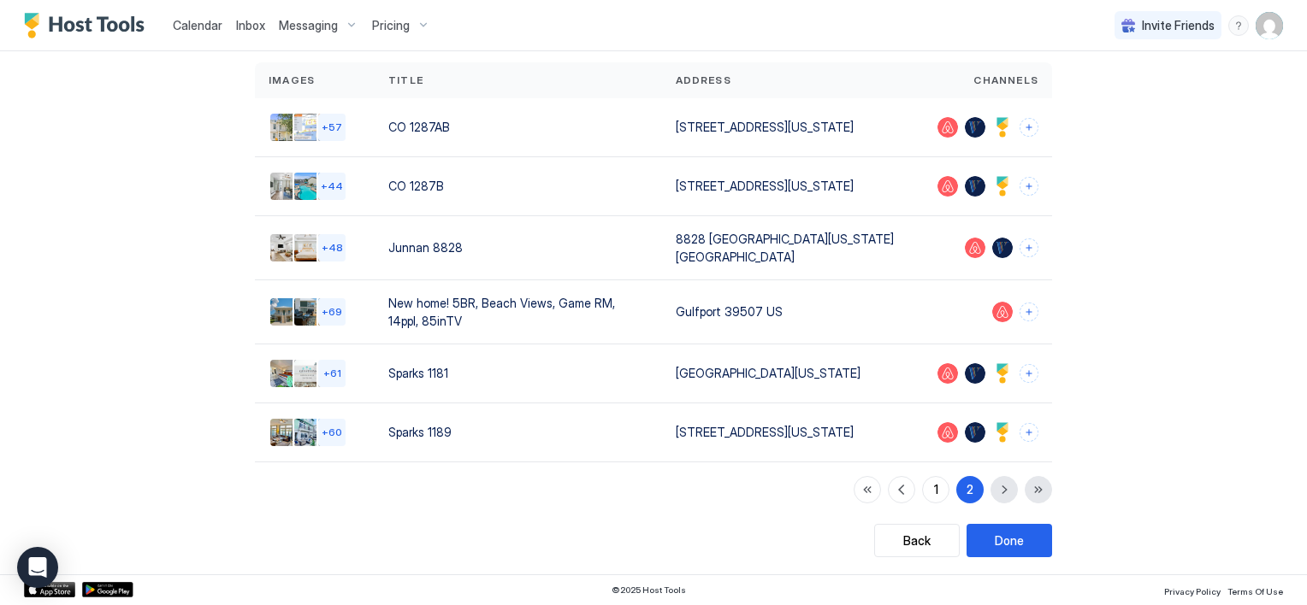
click at [998, 488] on div "1 2" at bounding box center [952, 489] width 198 height 27
click at [888, 490] on button "button" at bounding box center [901, 489] width 27 height 27
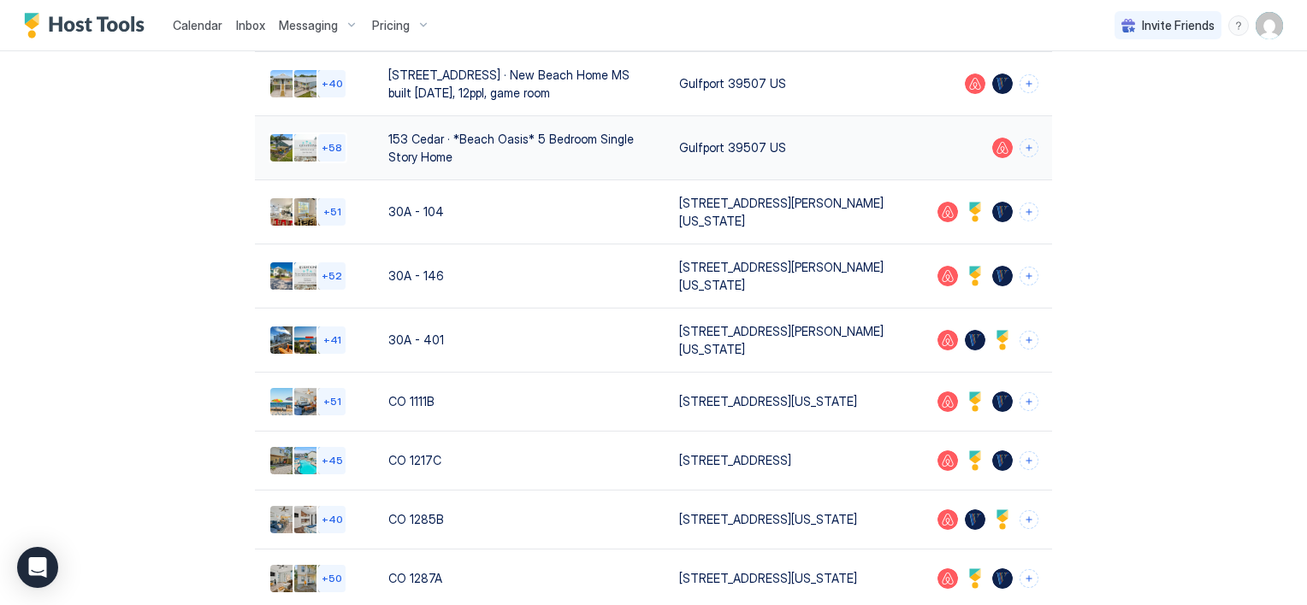
scroll to position [374, 0]
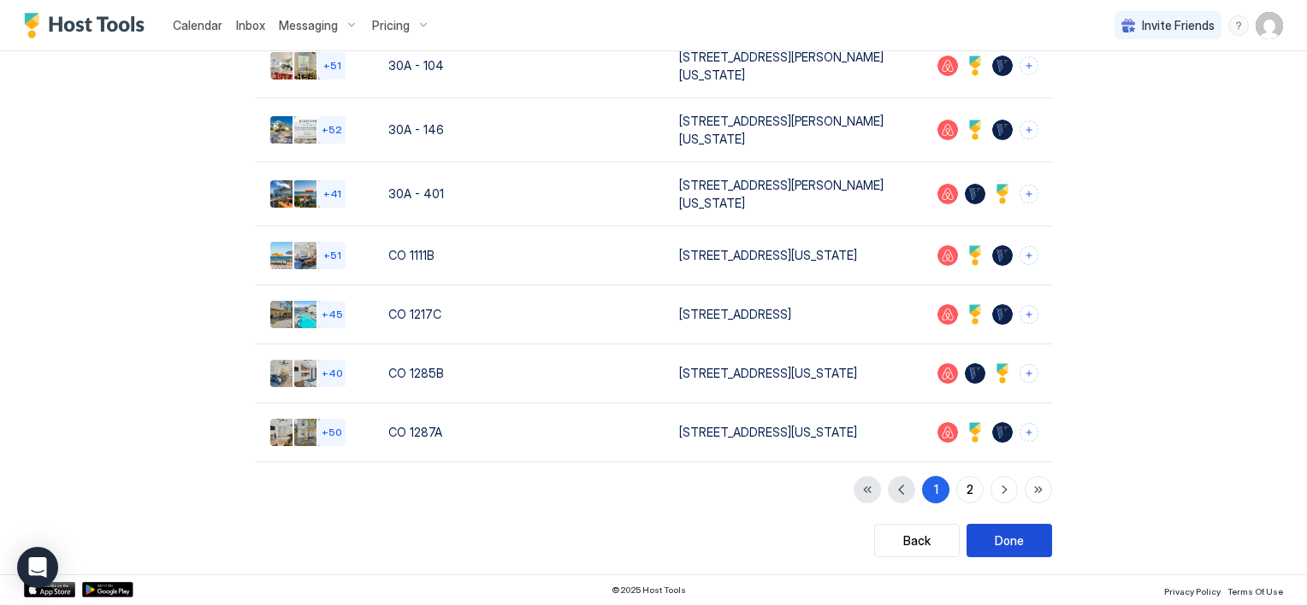
click at [1001, 537] on div "Done" at bounding box center [1009, 541] width 29 height 18
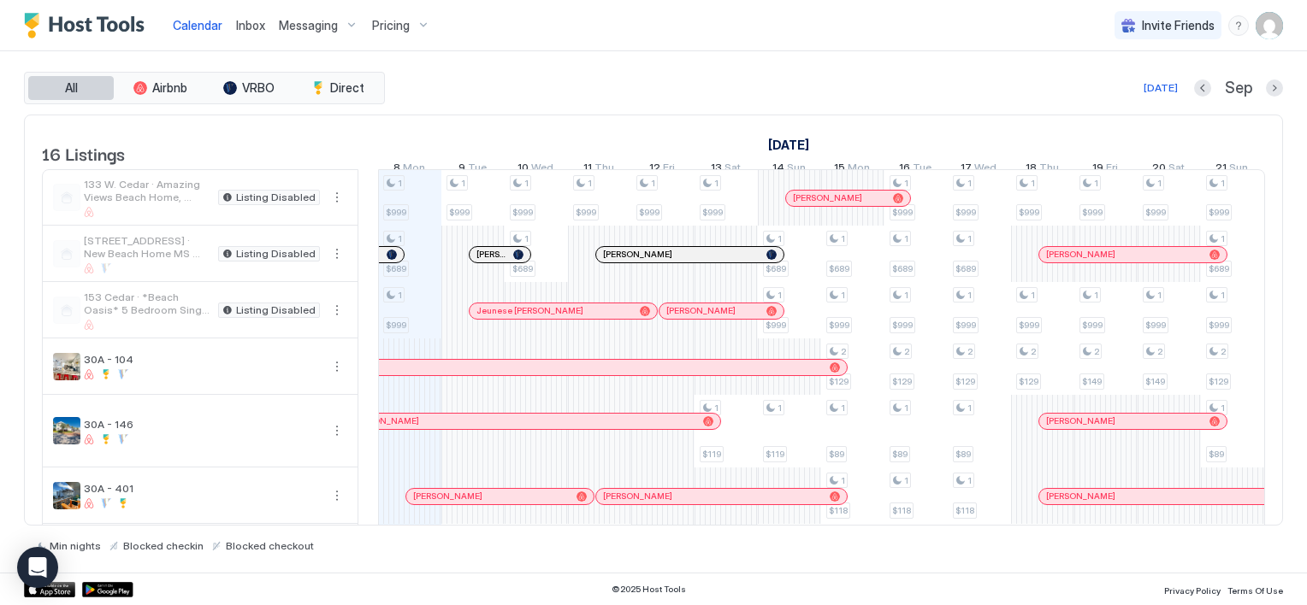
click at [73, 86] on span "All" at bounding box center [71, 87] width 13 height 15
click at [315, 26] on span "Messaging" at bounding box center [308, 25] width 59 height 15
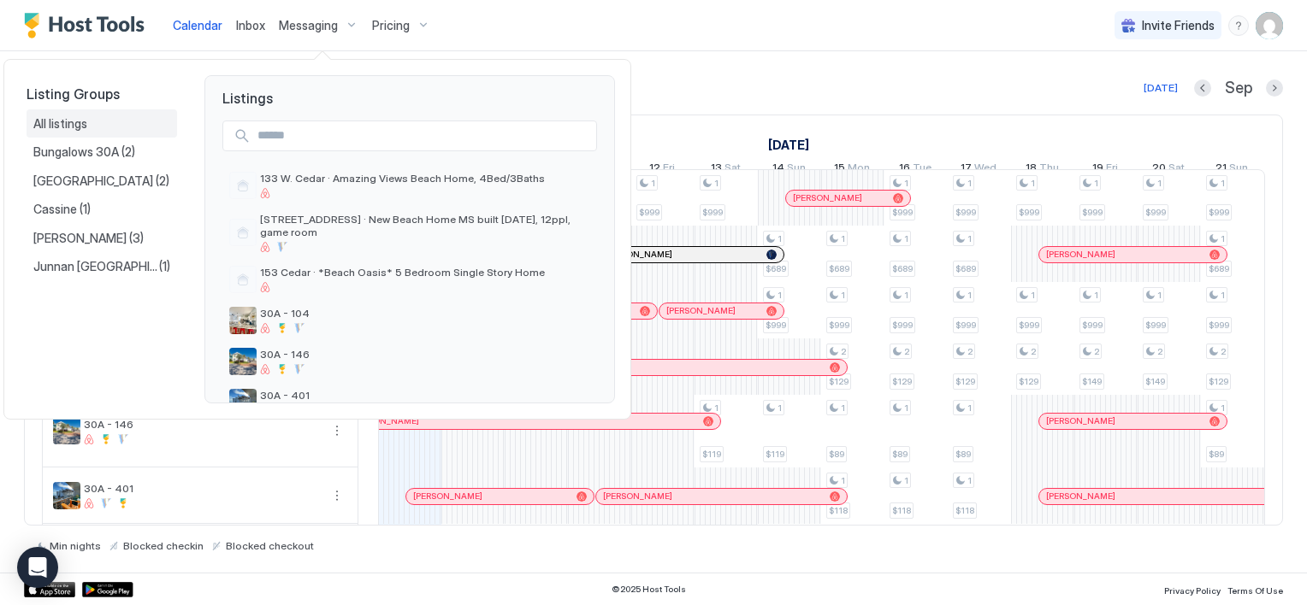
click at [72, 124] on span "All listings" at bounding box center [61, 123] width 56 height 15
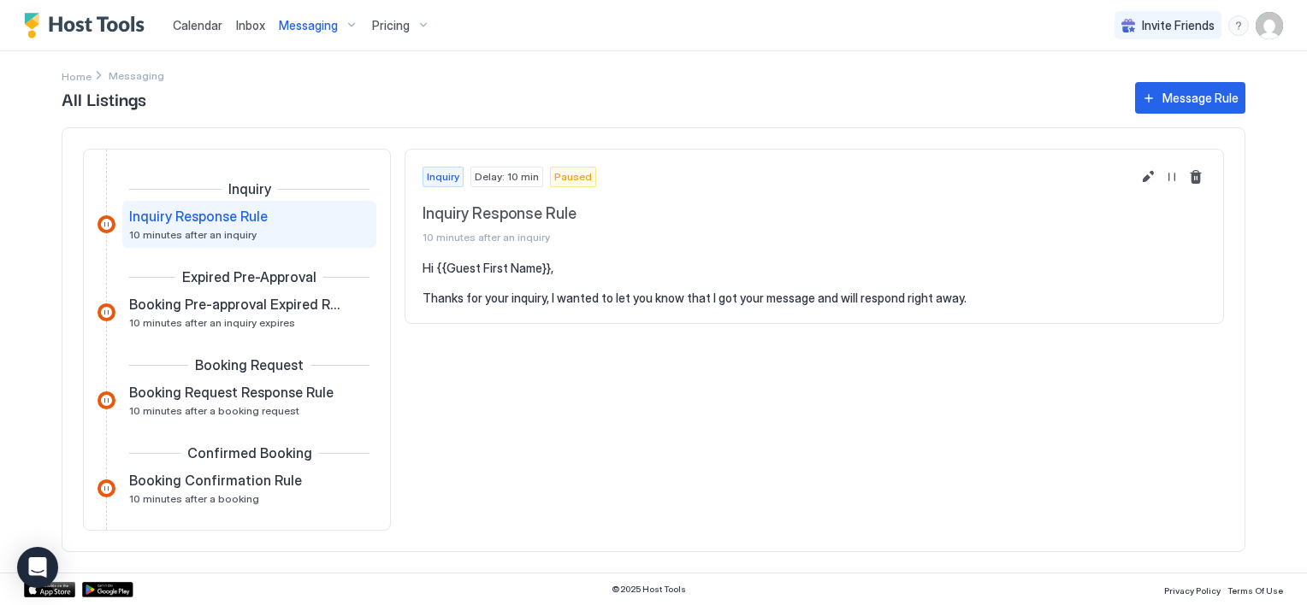
click at [393, 27] on span "Pricing" at bounding box center [391, 25] width 38 height 15
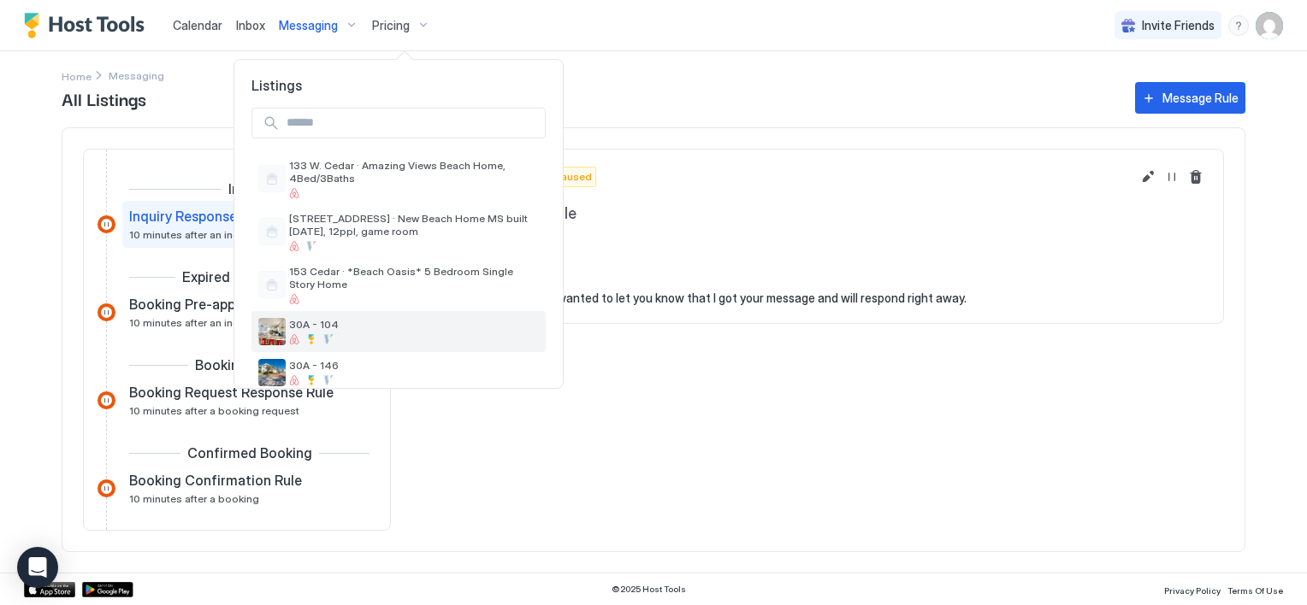
click at [319, 329] on span "30A - 104" at bounding box center [414, 324] width 250 height 13
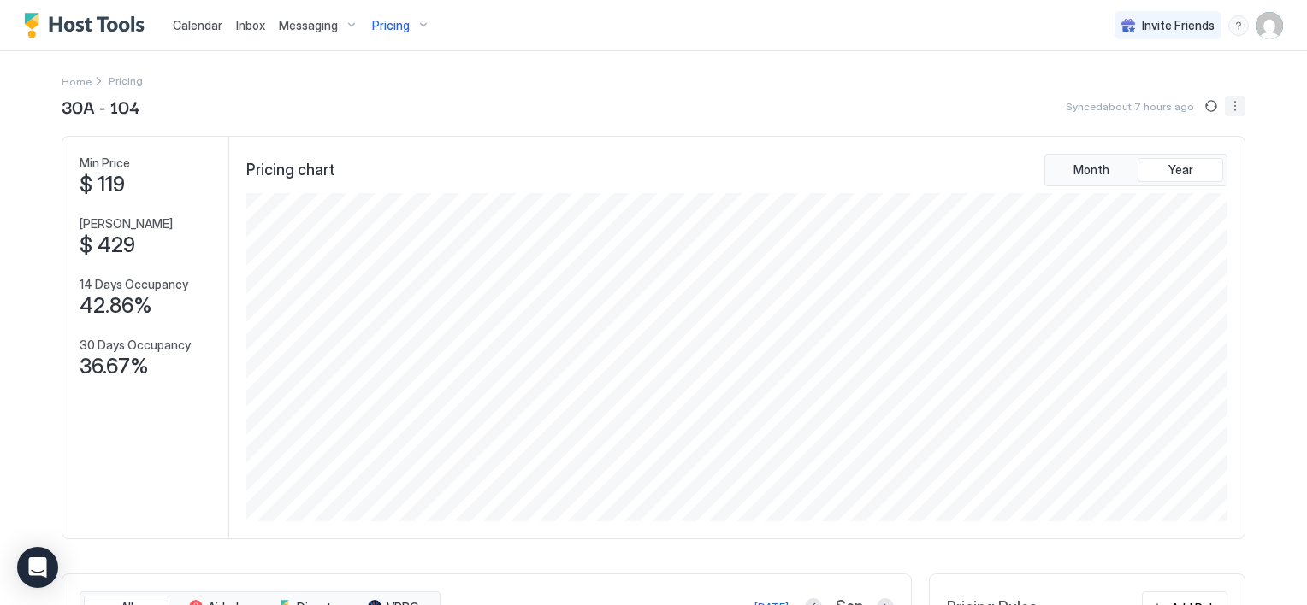
click at [1226, 113] on button "More options" at bounding box center [1235, 106] width 21 height 21
click at [1207, 157] on span "Listing Settings" at bounding box center [1199, 157] width 76 height 13
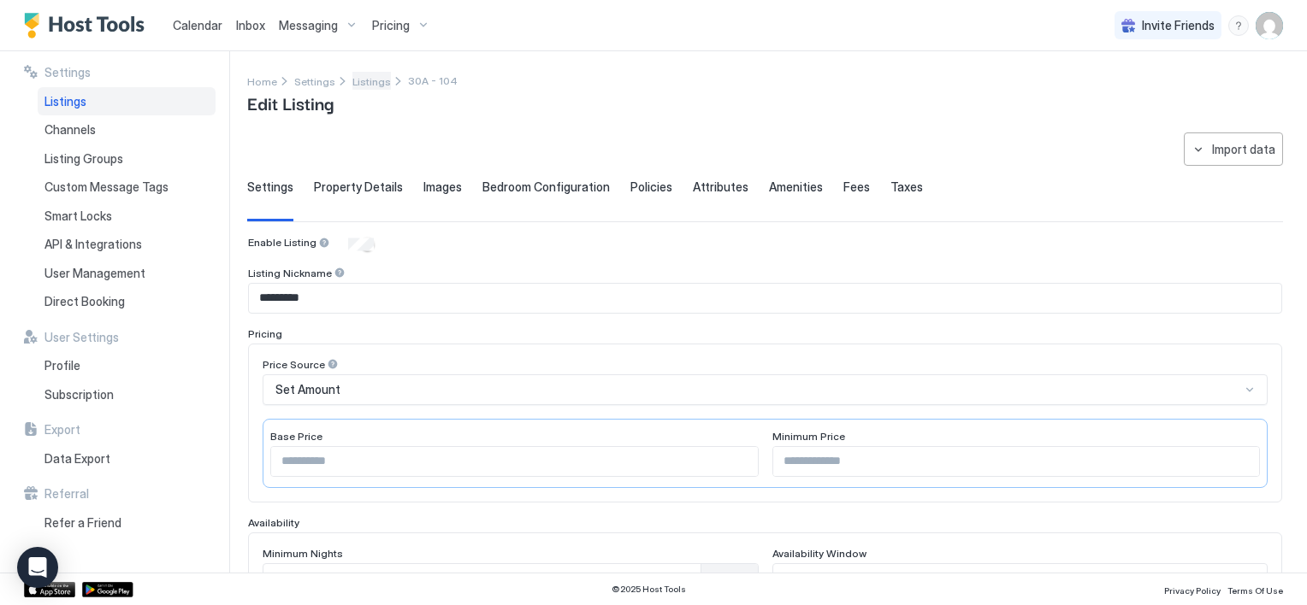
click at [373, 85] on span "Listings" at bounding box center [371, 81] width 38 height 13
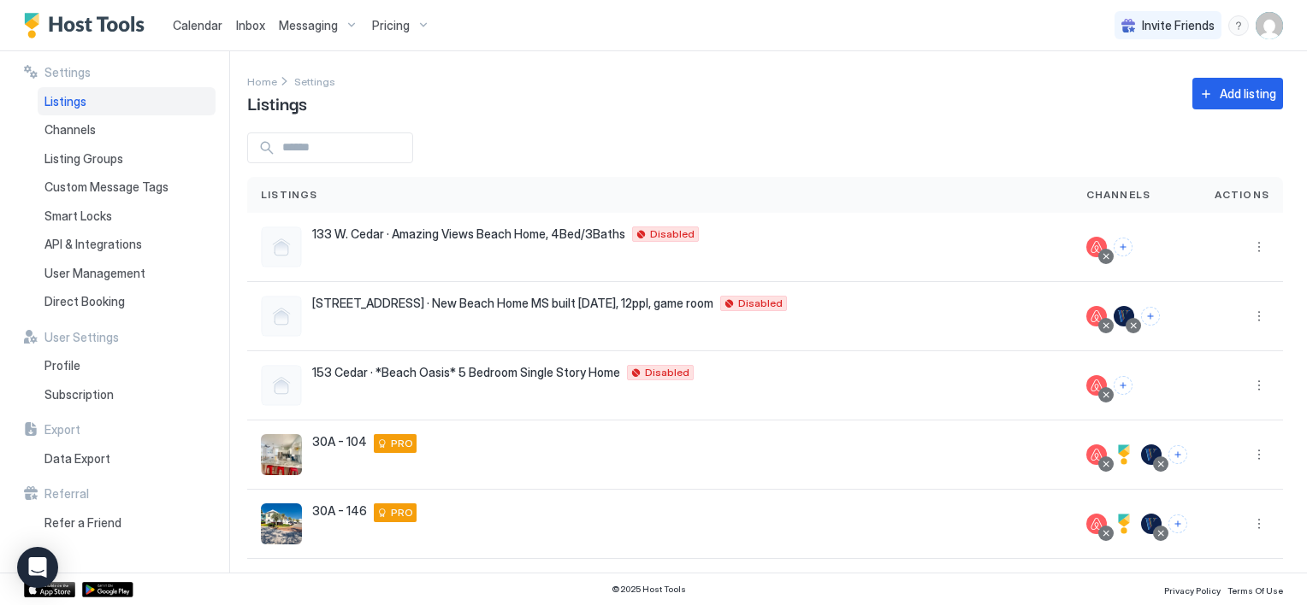
click at [345, 149] on input "Input Field" at bounding box center [343, 147] width 137 height 29
type input "***"
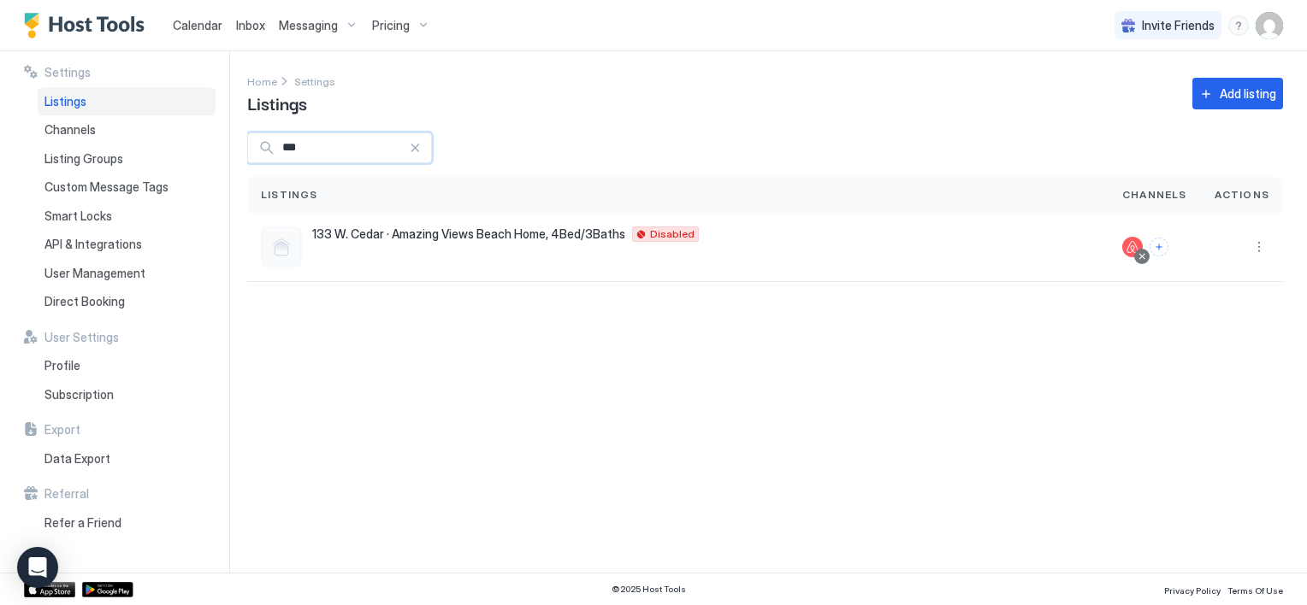
drag, startPoint x: 345, startPoint y: 149, endPoint x: 234, endPoint y: 128, distance: 113.0
click at [234, 128] on div "Settings Listings Channels Listing Groups Custom Message Tags Smart Locks API &…" at bounding box center [653, 312] width 1307 height 522
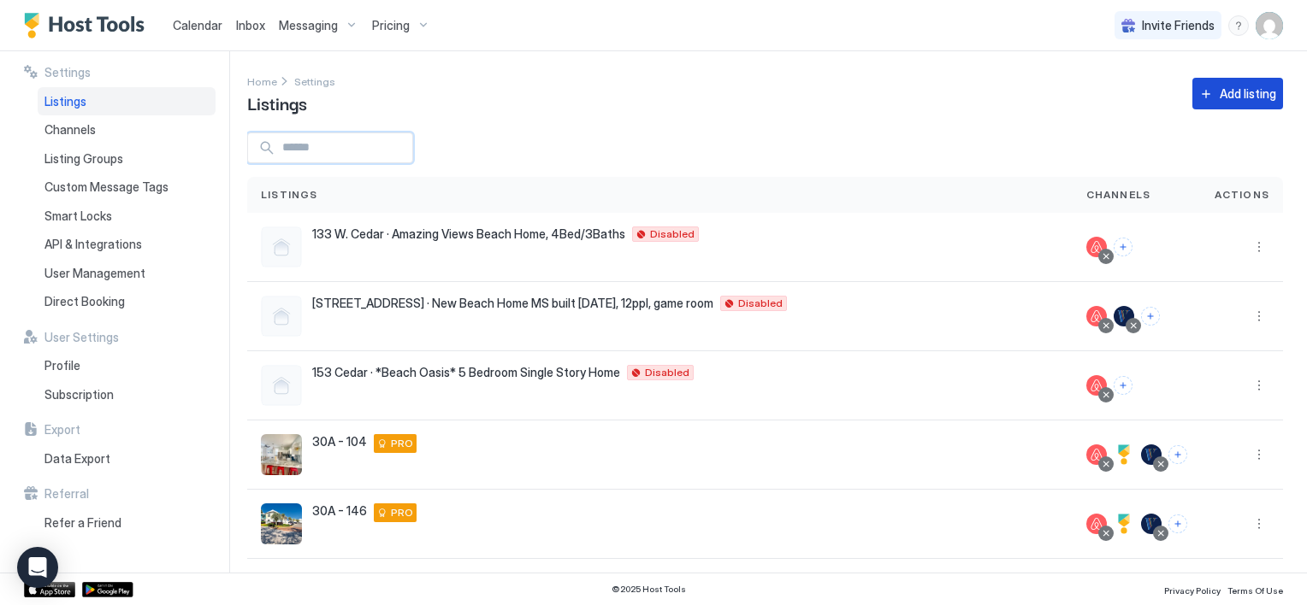
click at [1228, 103] on button "Add listing" at bounding box center [1237, 94] width 91 height 32
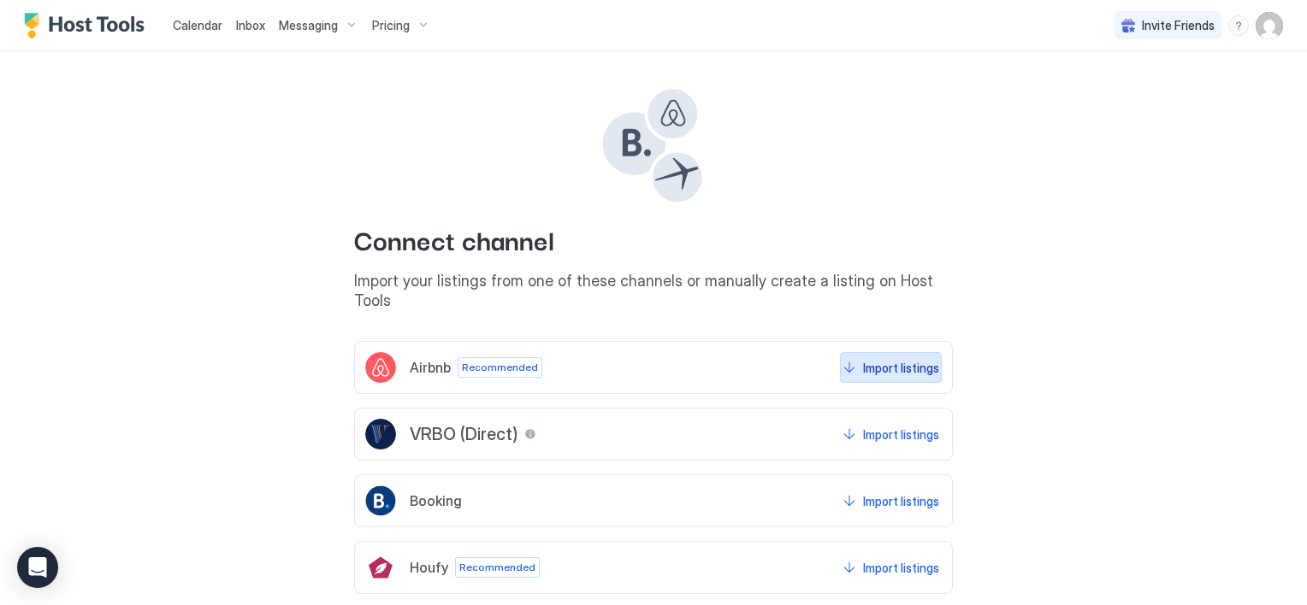
click at [871, 359] on div "Import listings" at bounding box center [901, 368] width 76 height 18
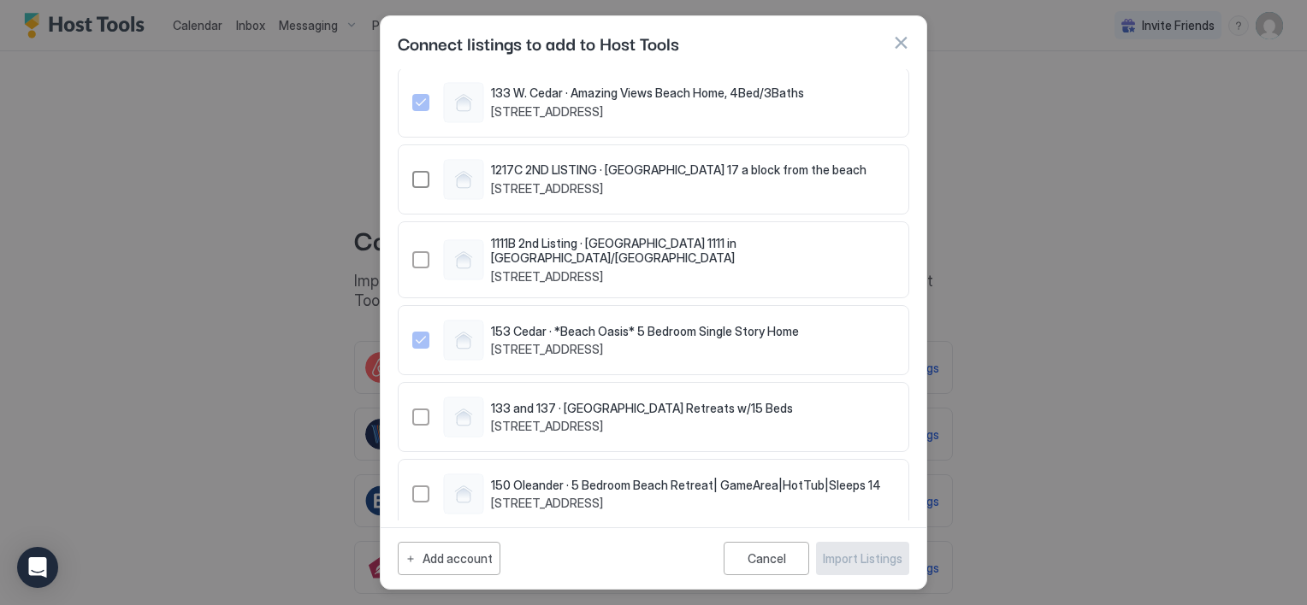
scroll to position [1710, 0]
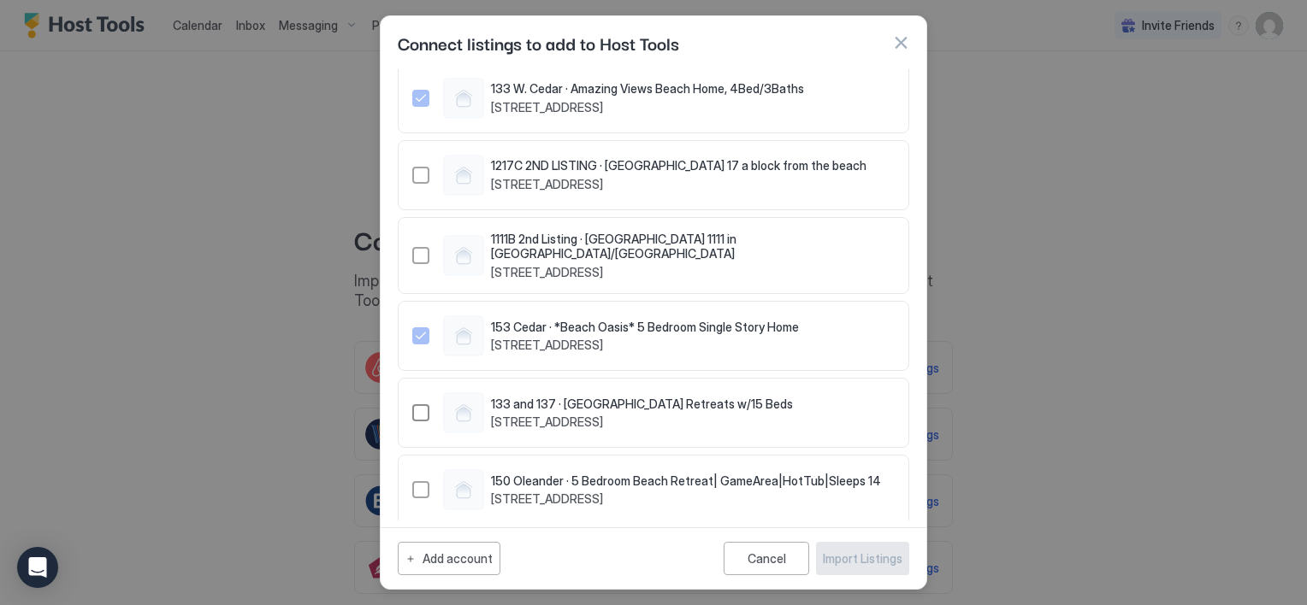
click at [417, 404] on div "1287697436693648123" at bounding box center [420, 412] width 17 height 17
click at [839, 560] on div "Import Listings" at bounding box center [863, 559] width 80 height 18
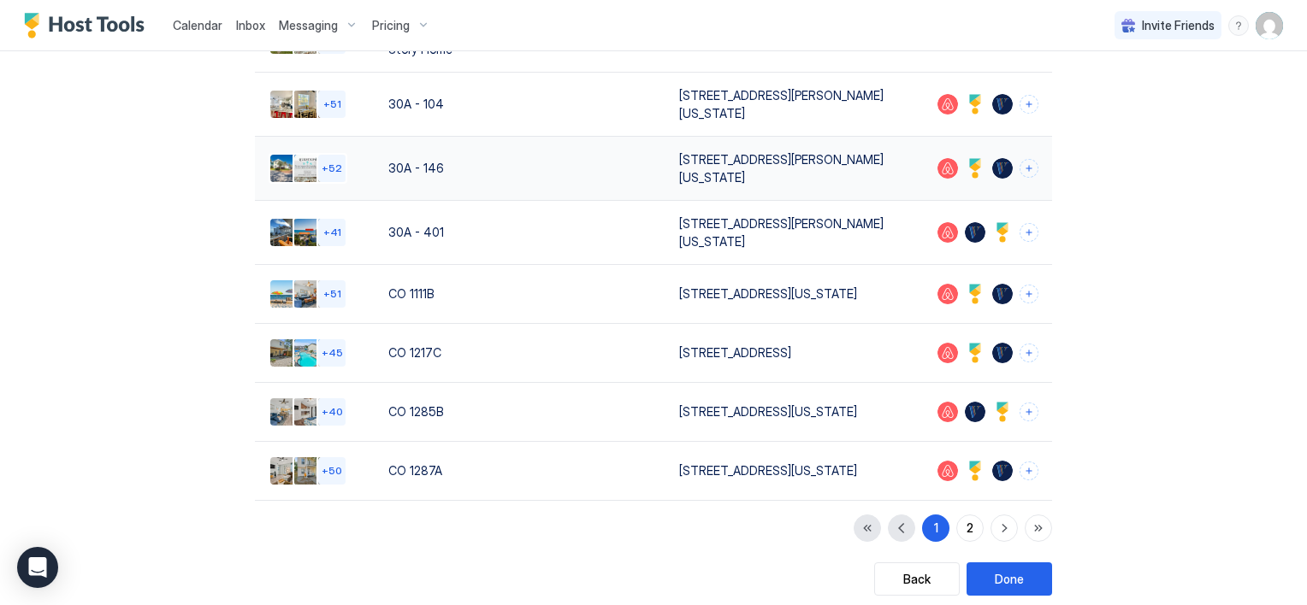
scroll to position [374, 0]
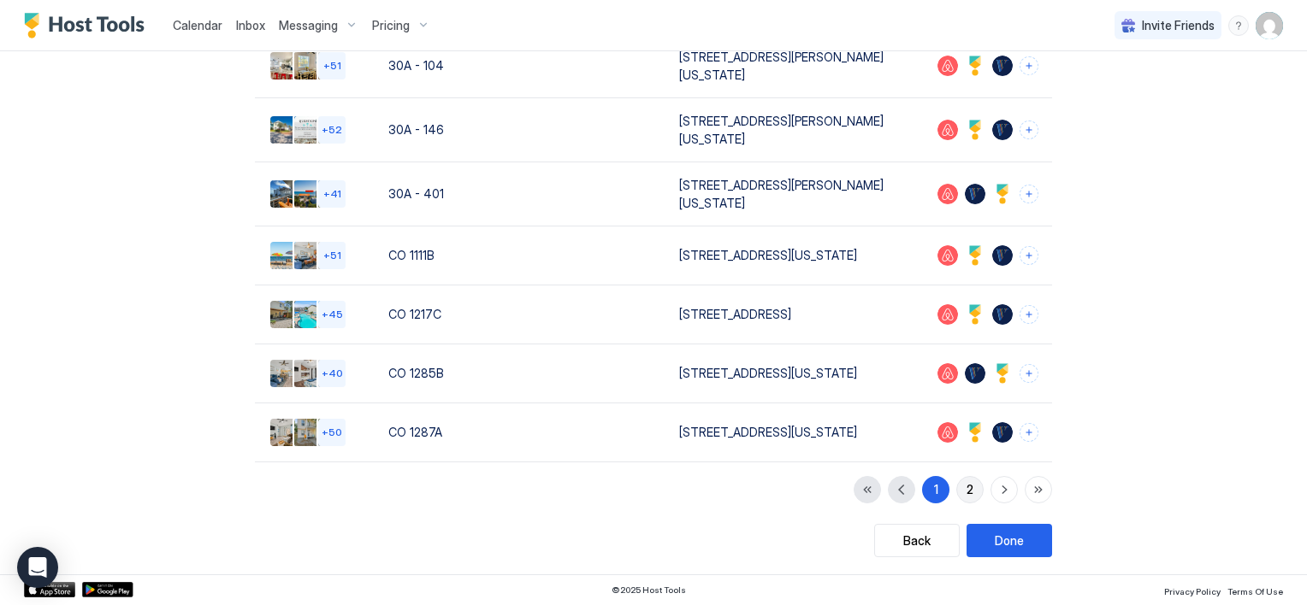
click at [958, 490] on button "2" at bounding box center [969, 489] width 27 height 27
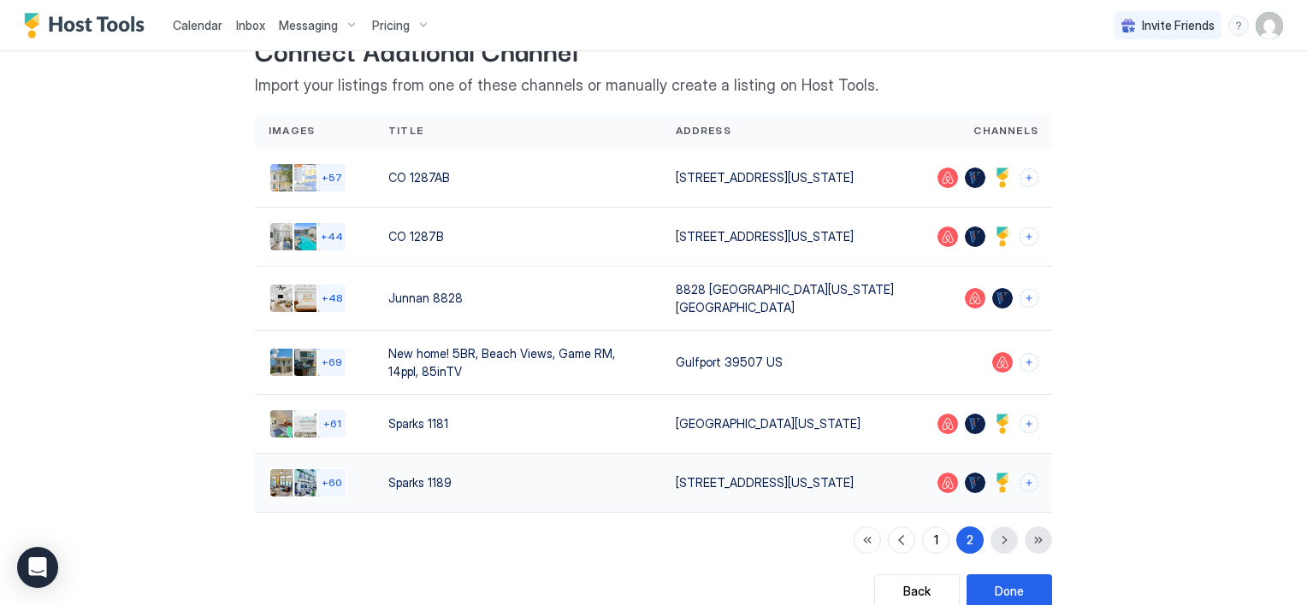
scroll to position [118, 0]
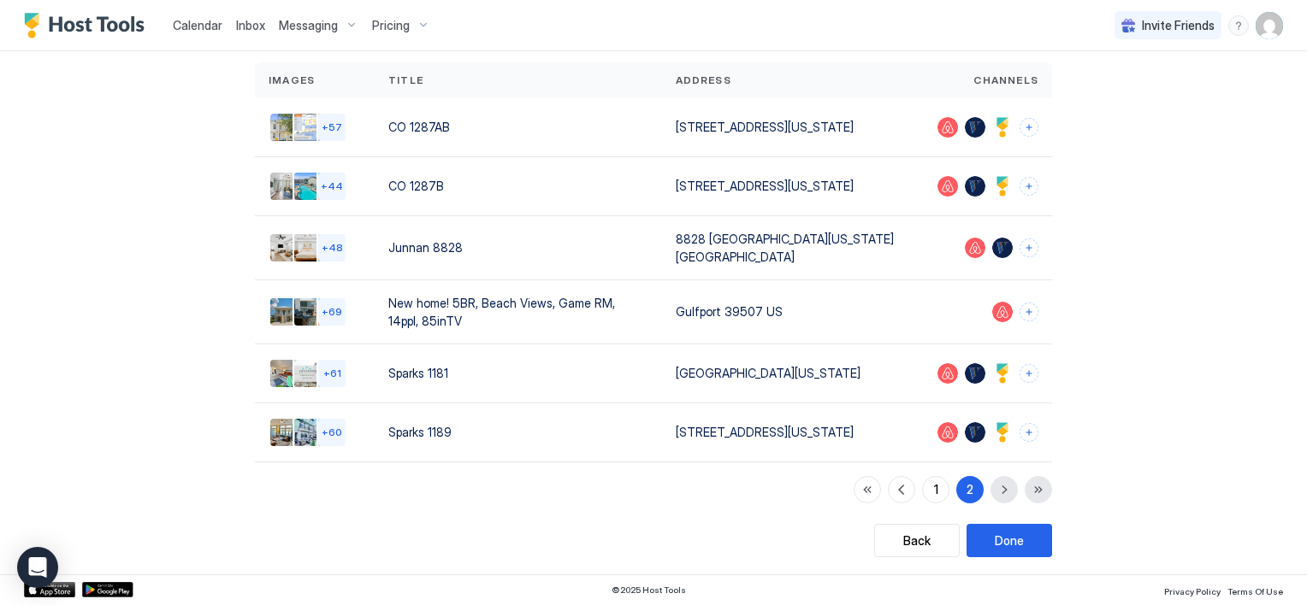
click at [999, 491] on div "1 2" at bounding box center [952, 489] width 198 height 27
click at [1002, 538] on div "Done" at bounding box center [1009, 541] width 29 height 18
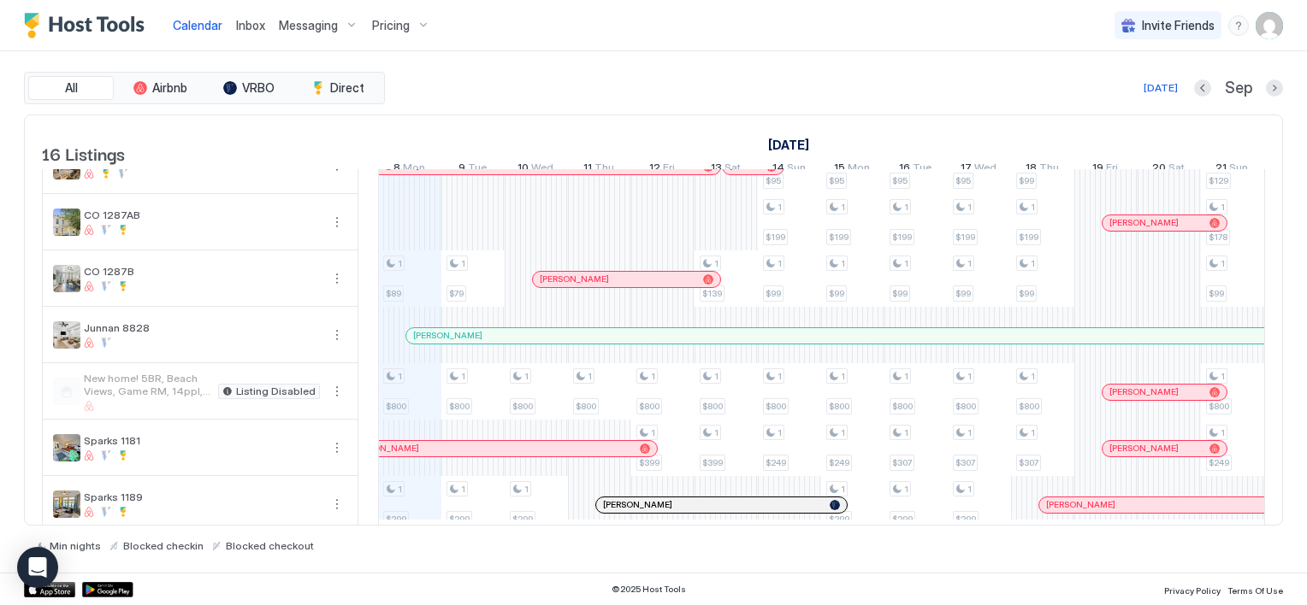
scroll to position [586, 0]
